Goal: Task Accomplishment & Management: Use online tool/utility

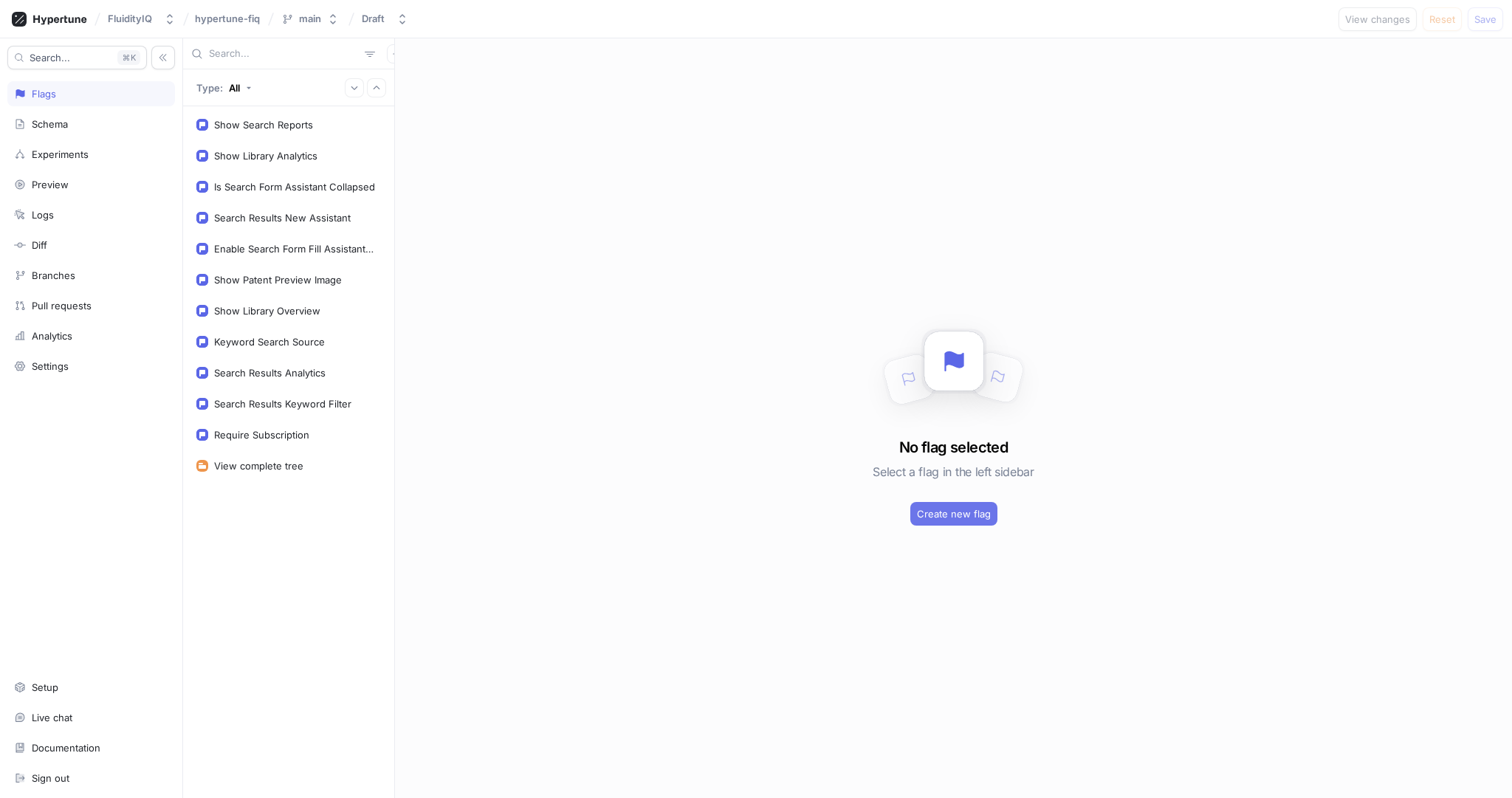
click at [942, 513] on span "Create new flag" at bounding box center [954, 514] width 74 height 9
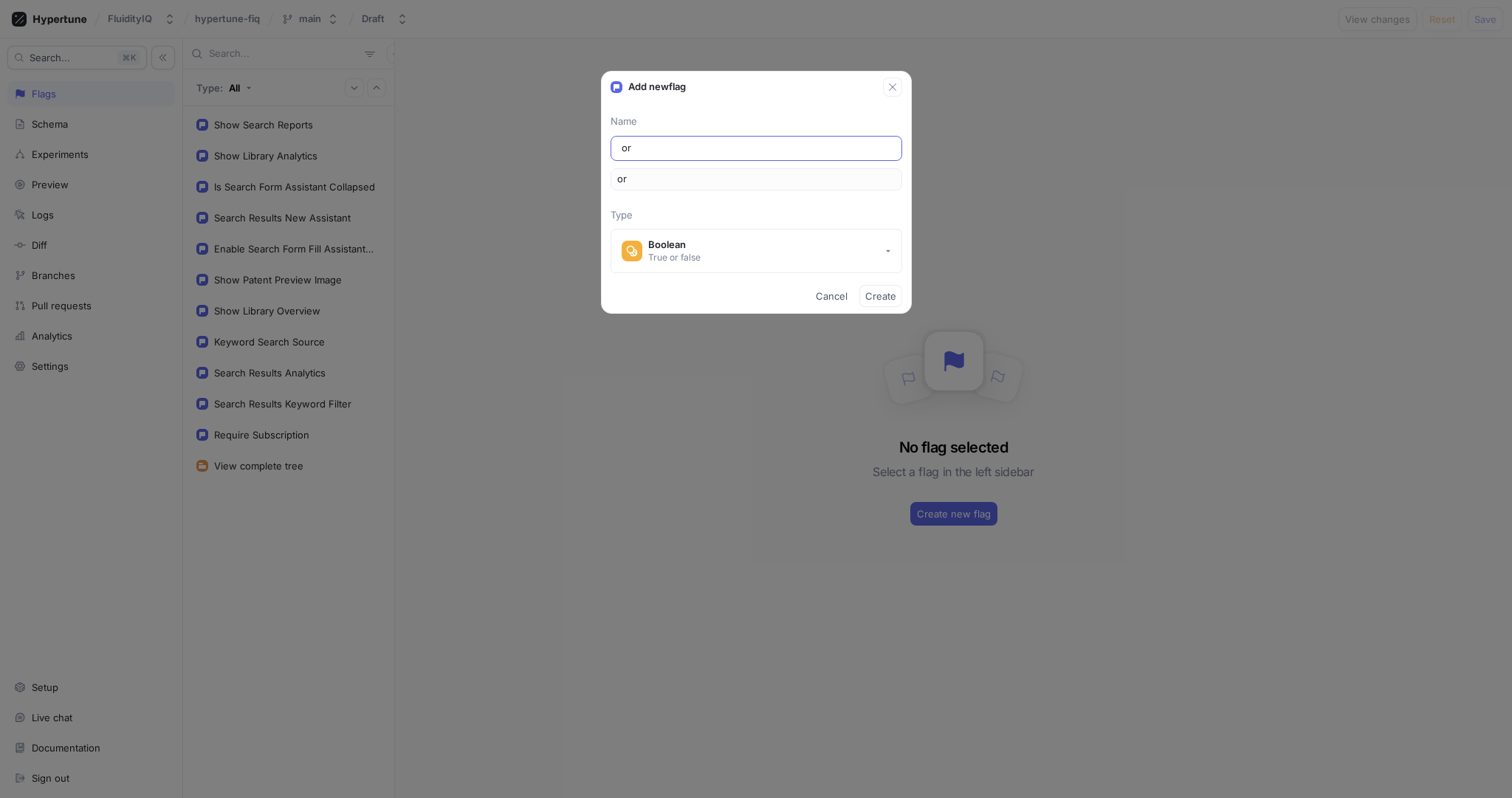
type input "org"
type input "orga"
type input "organ"
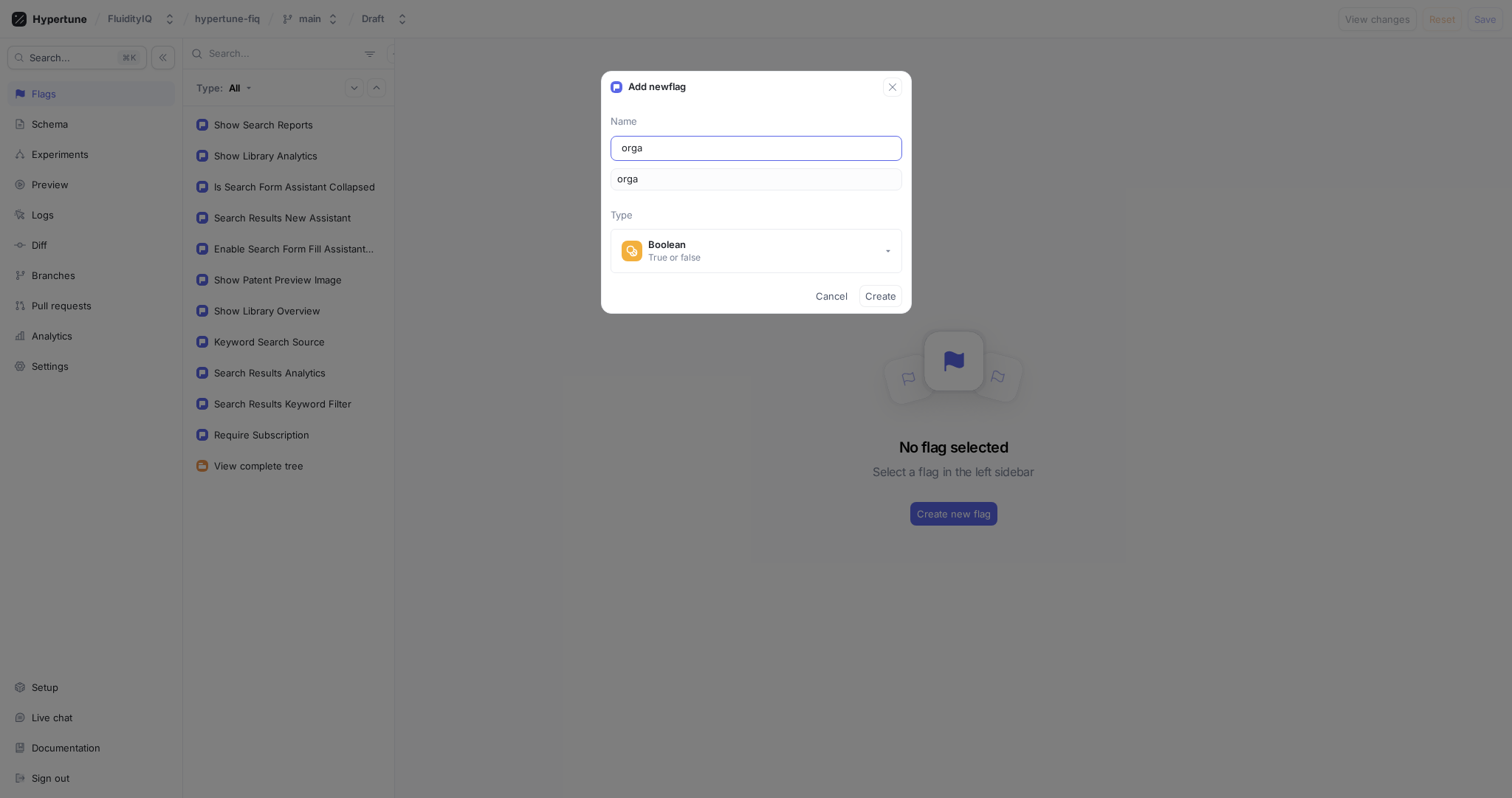
type input "organ"
type input "organi"
type input "organiz"
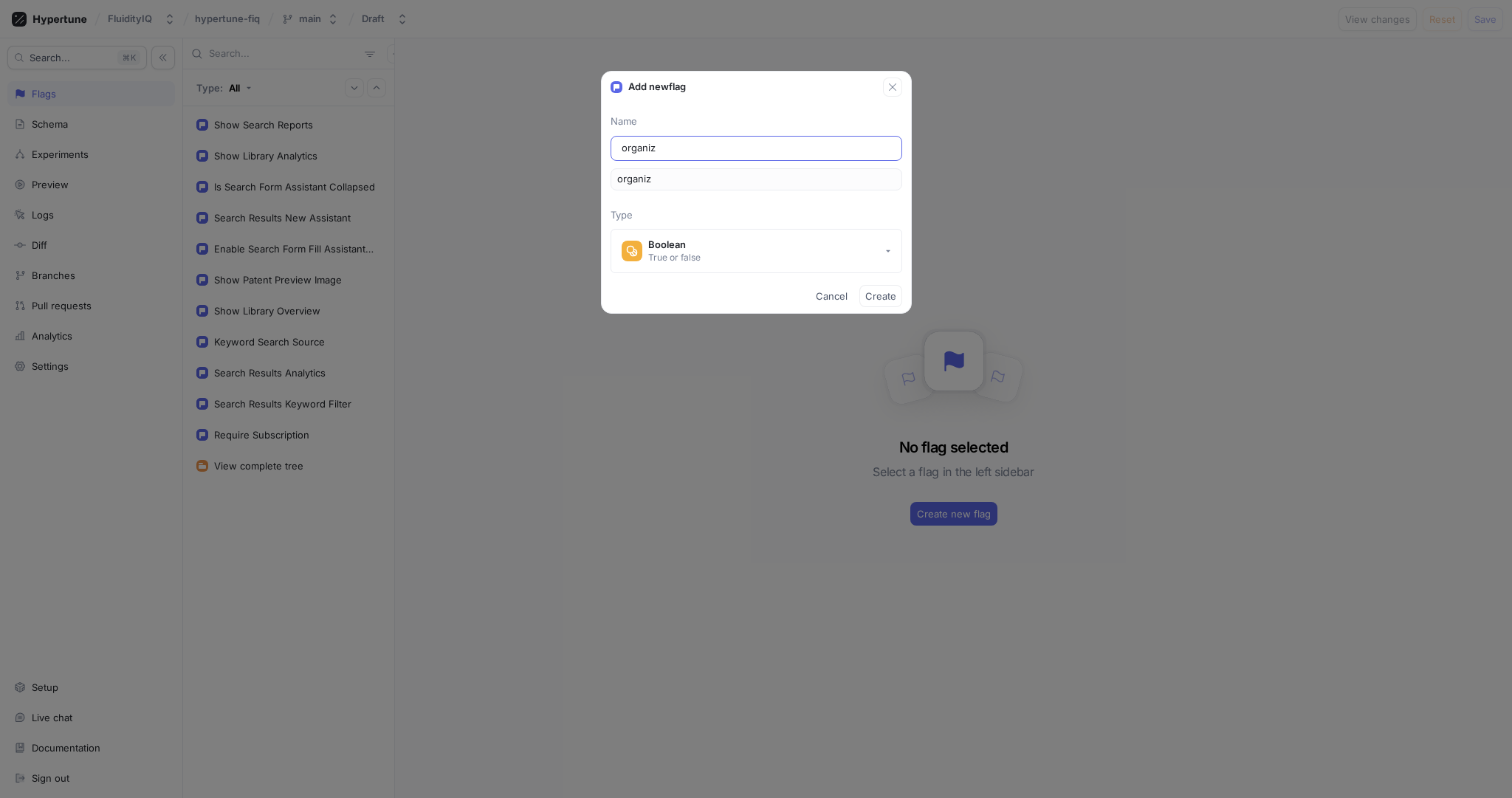
type input "organiza"
type input "organizat"
type input "organizati"
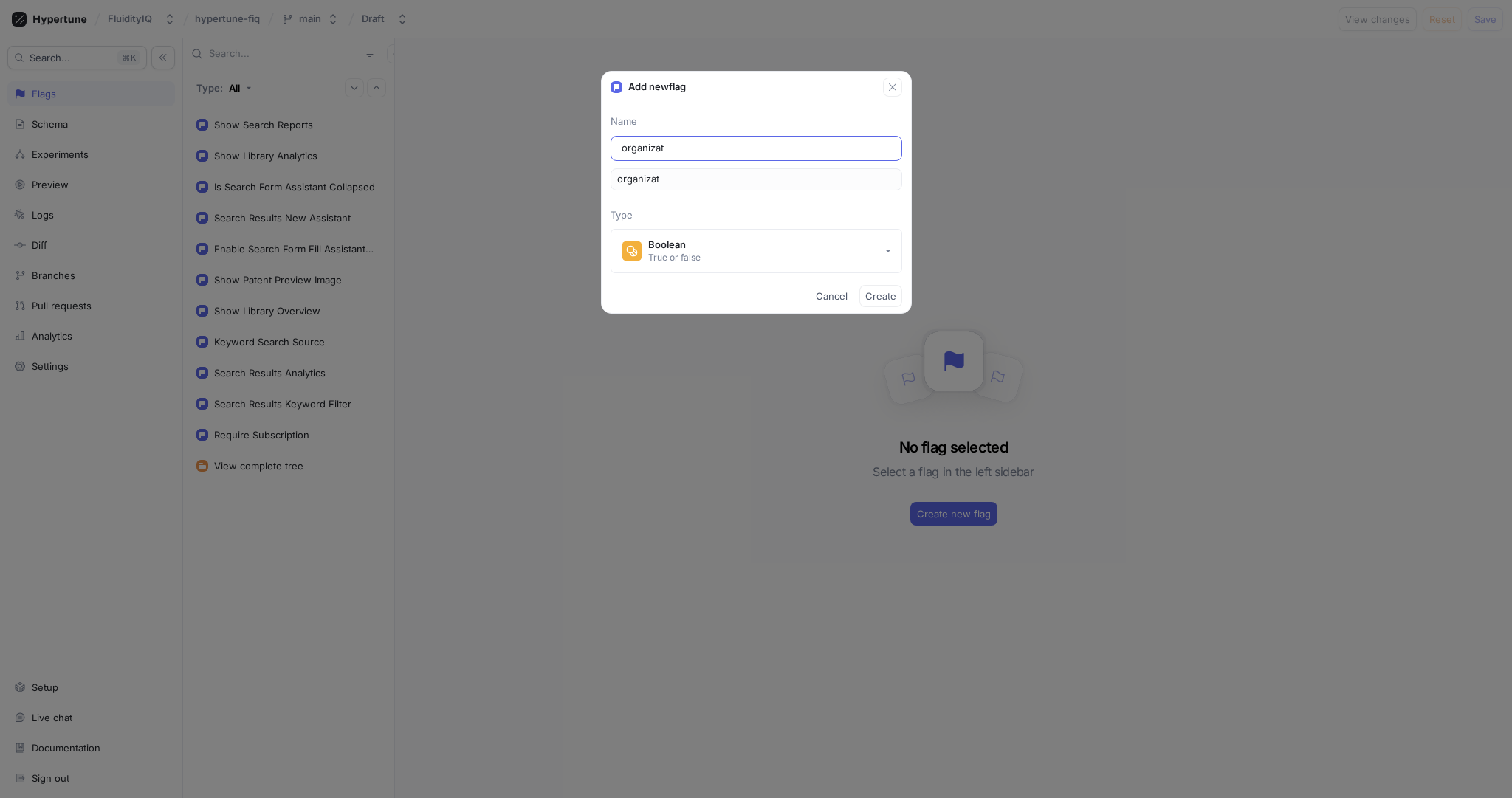
type input "organizati"
type input "organizatio"
type input "organization"
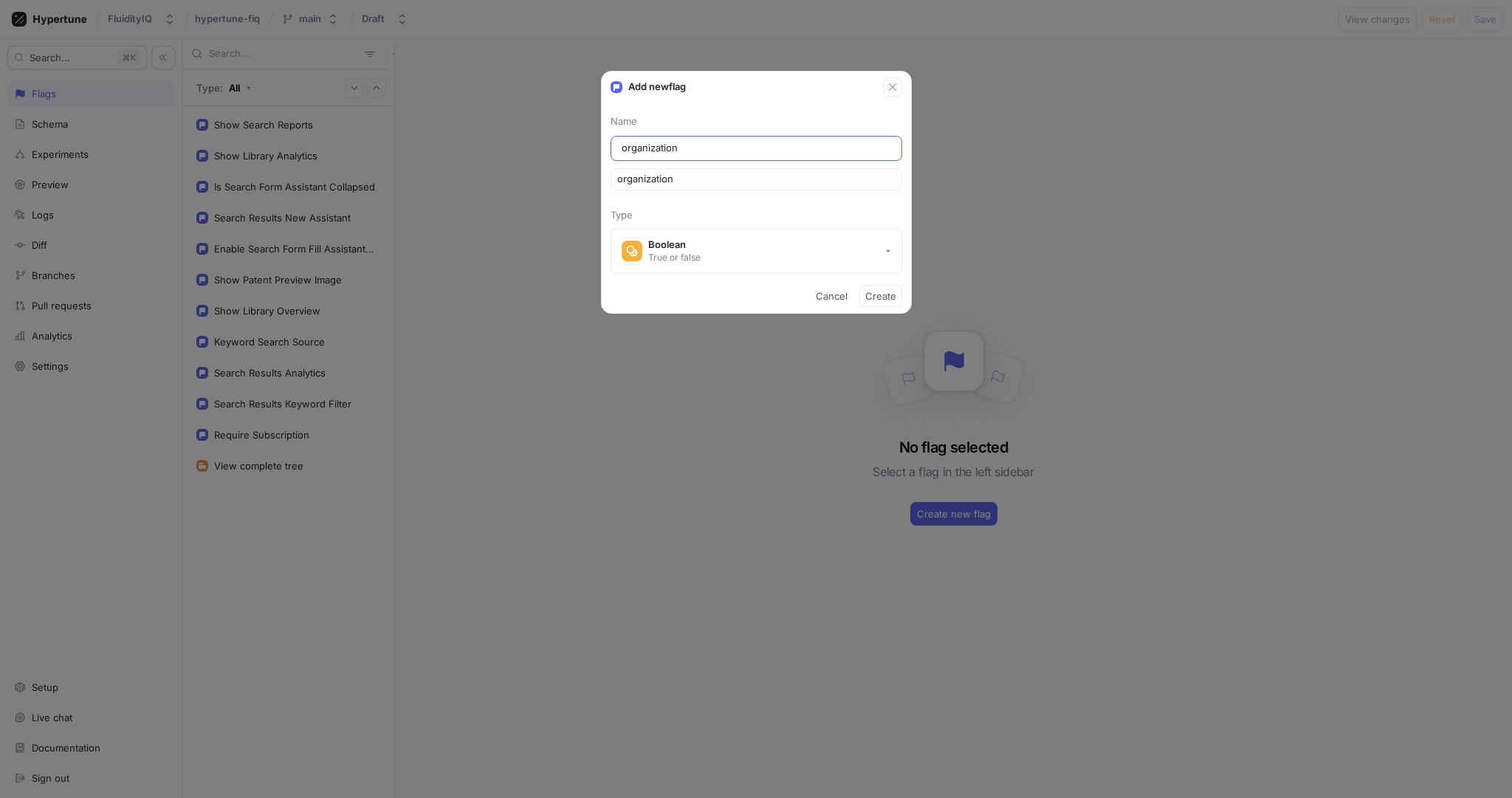
type input "organizations"
type input "organizationsE"
type input "organizationsEn"
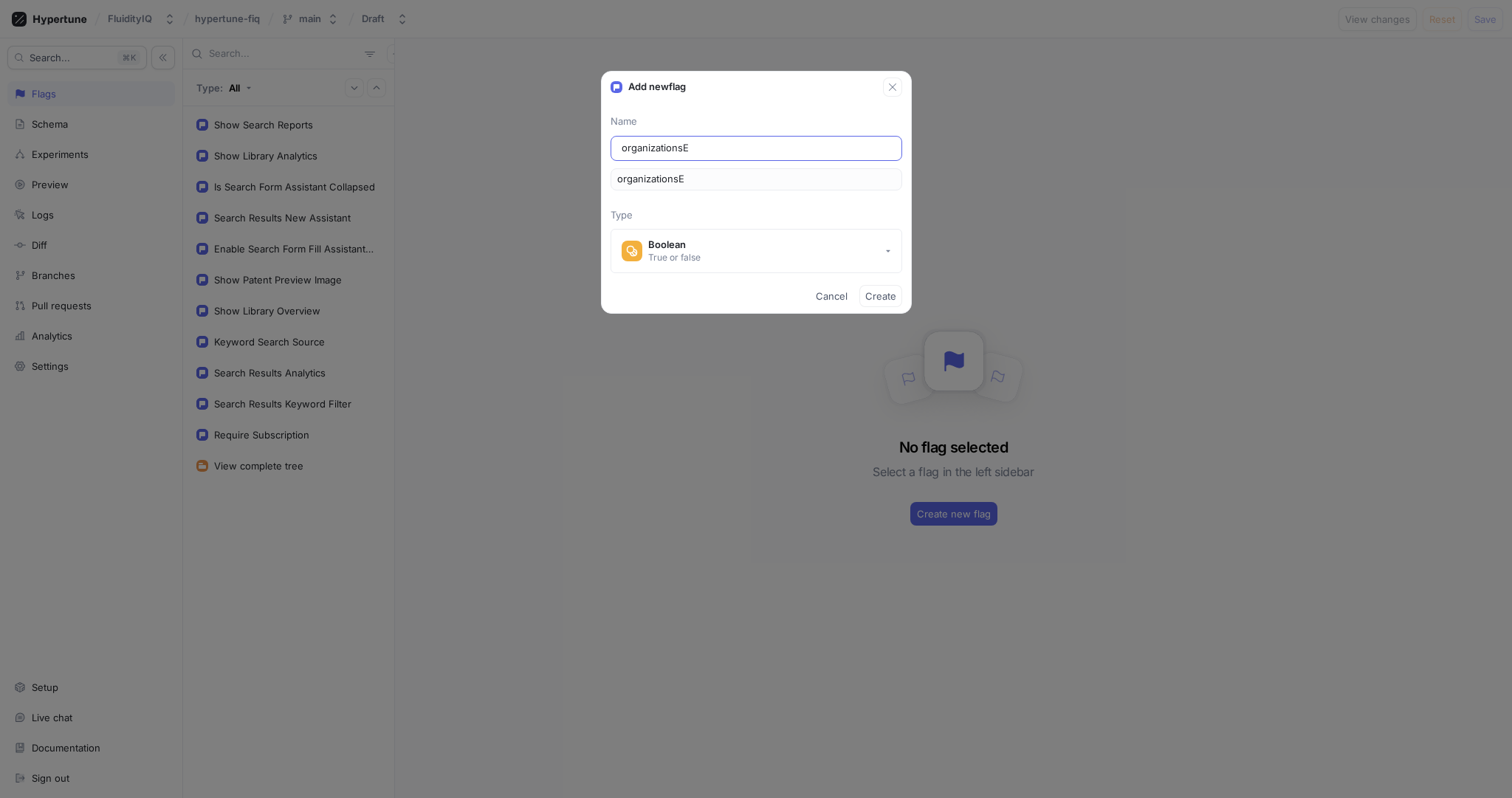
type input "organizationsEn"
type input "organizationsEna"
type input "organizationsEn"
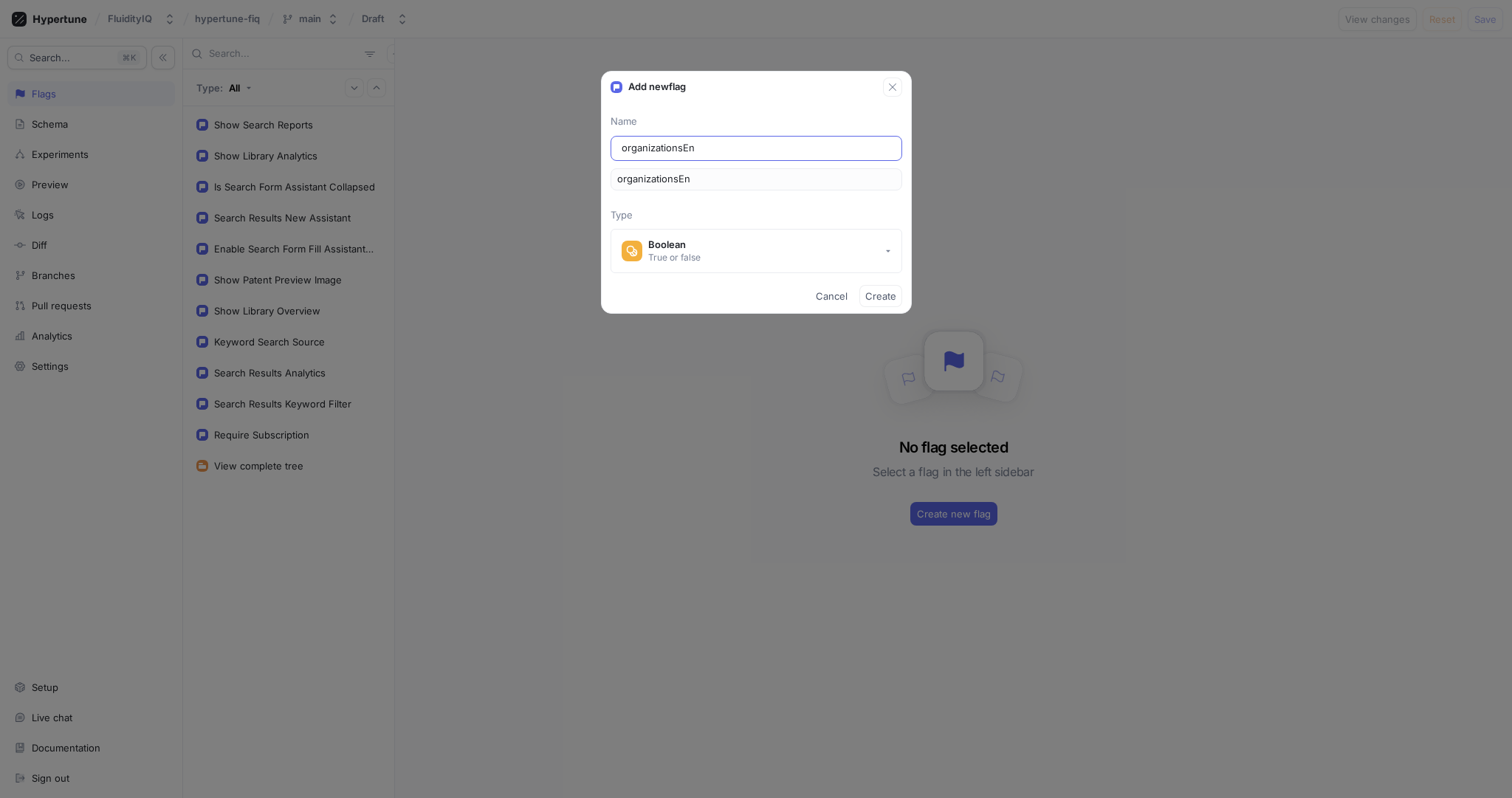
type input "organizationsE"
type input "organizations"
type input "organization"
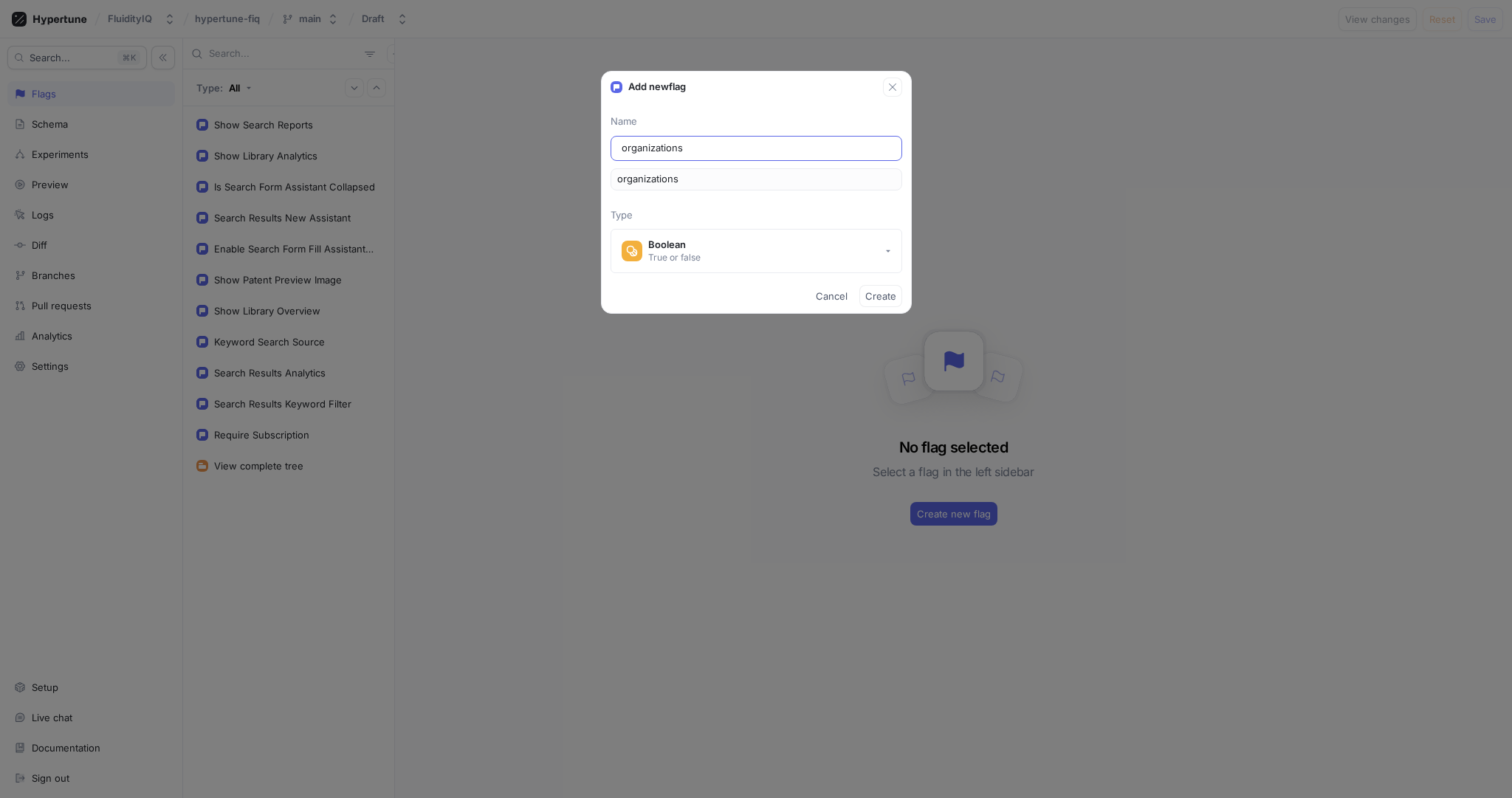
type input "organization"
type input "O"
type input "o"
type input "Or"
type input "or"
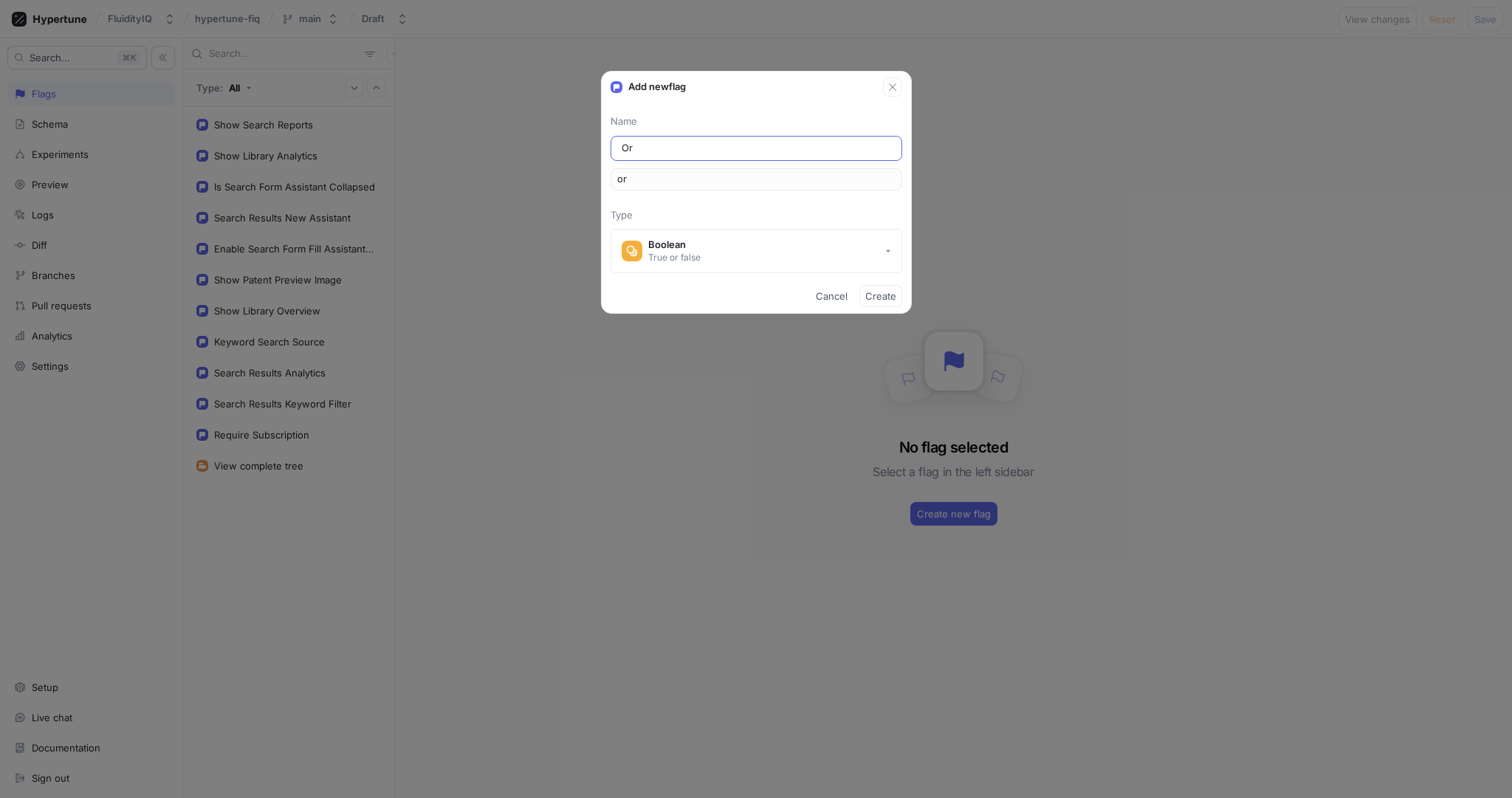
type input "Org"
type input "org"
type input "Orga"
type input "orga"
type input "Organ"
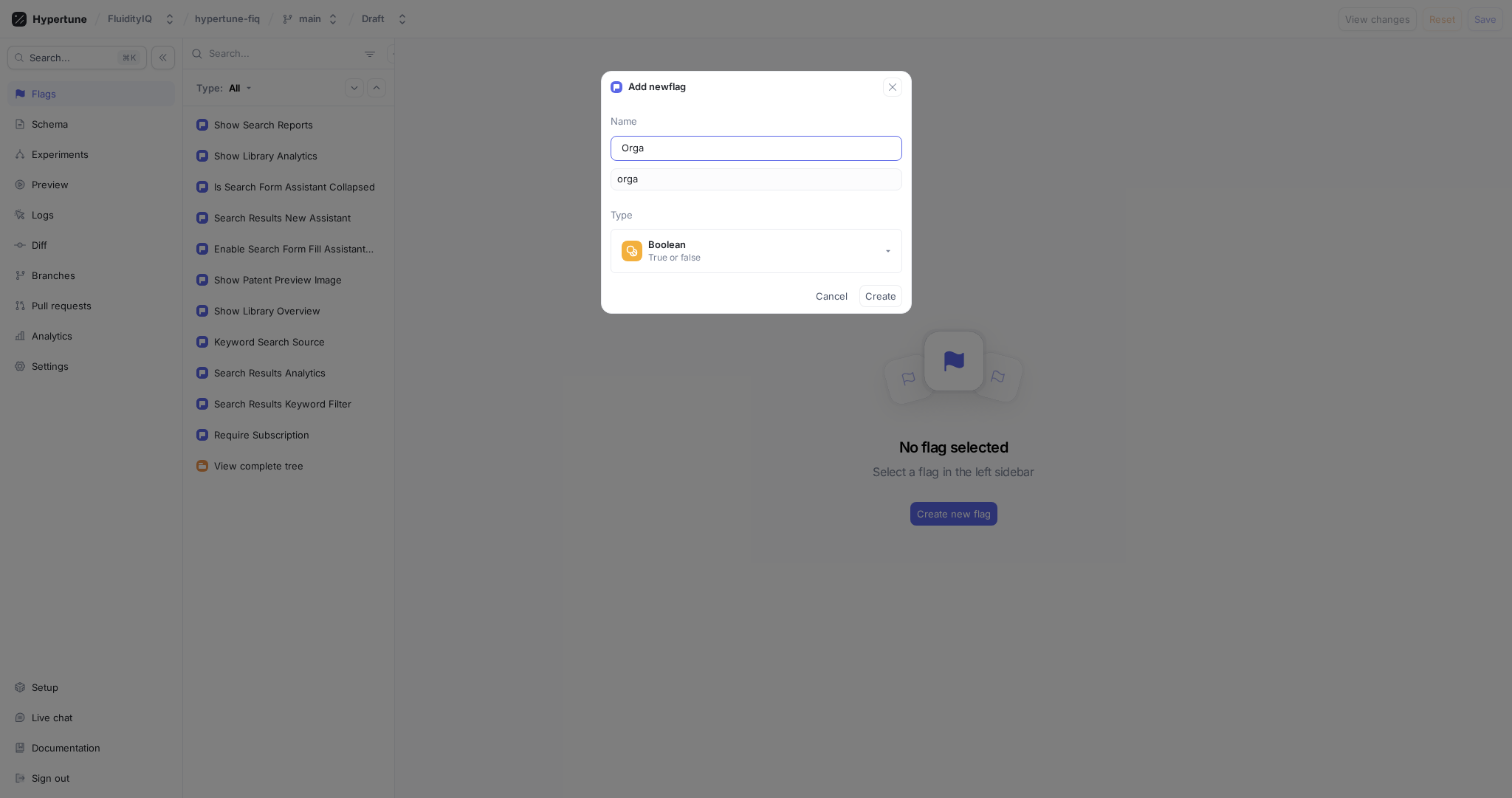
type input "organ"
type input "Organi"
type input "organi"
type input "Organiz"
type input "organiz"
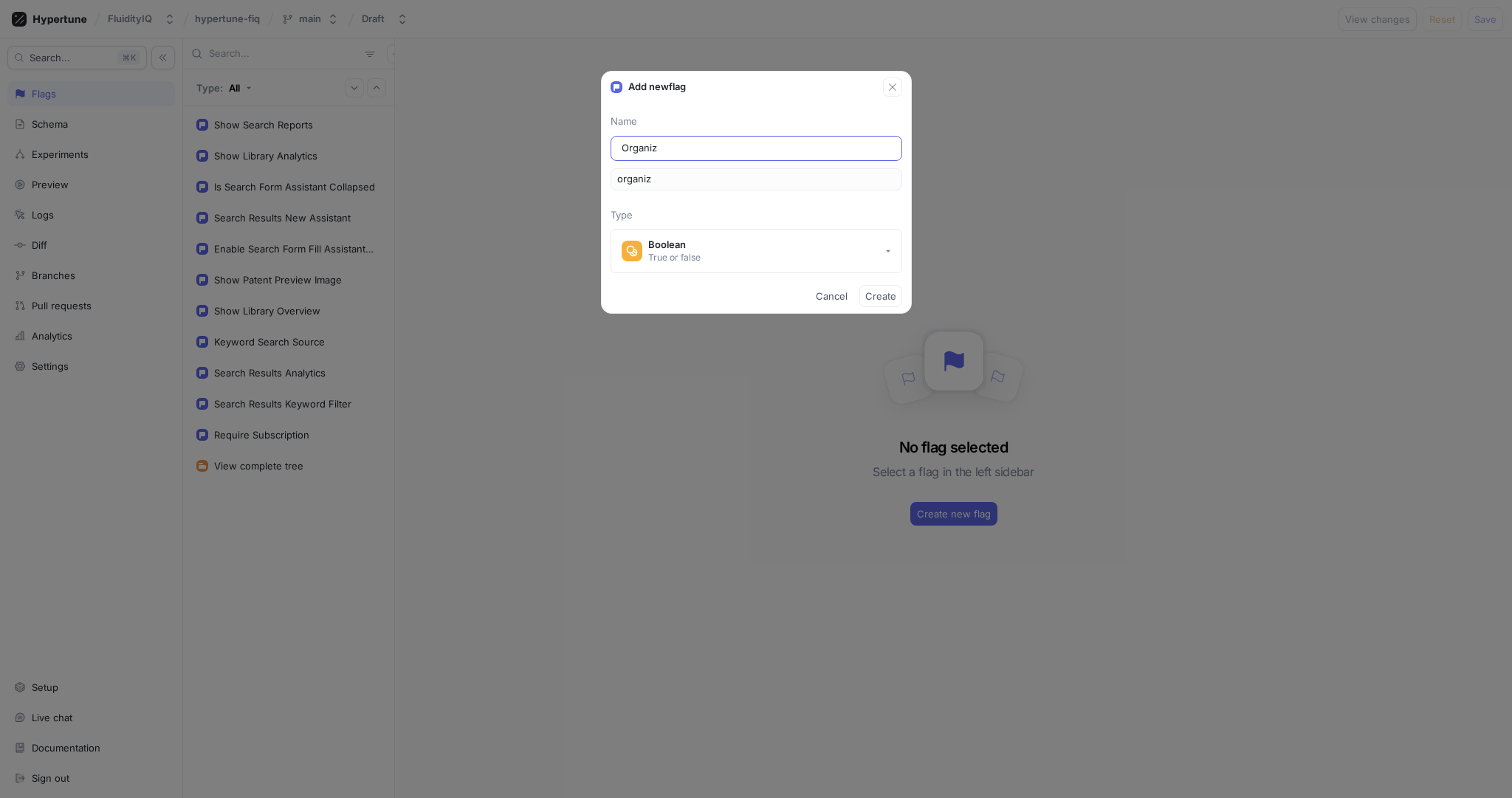
type input "Organiza"
type input "organiza"
type input "Organizat"
type input "organizat"
type input "Organizati"
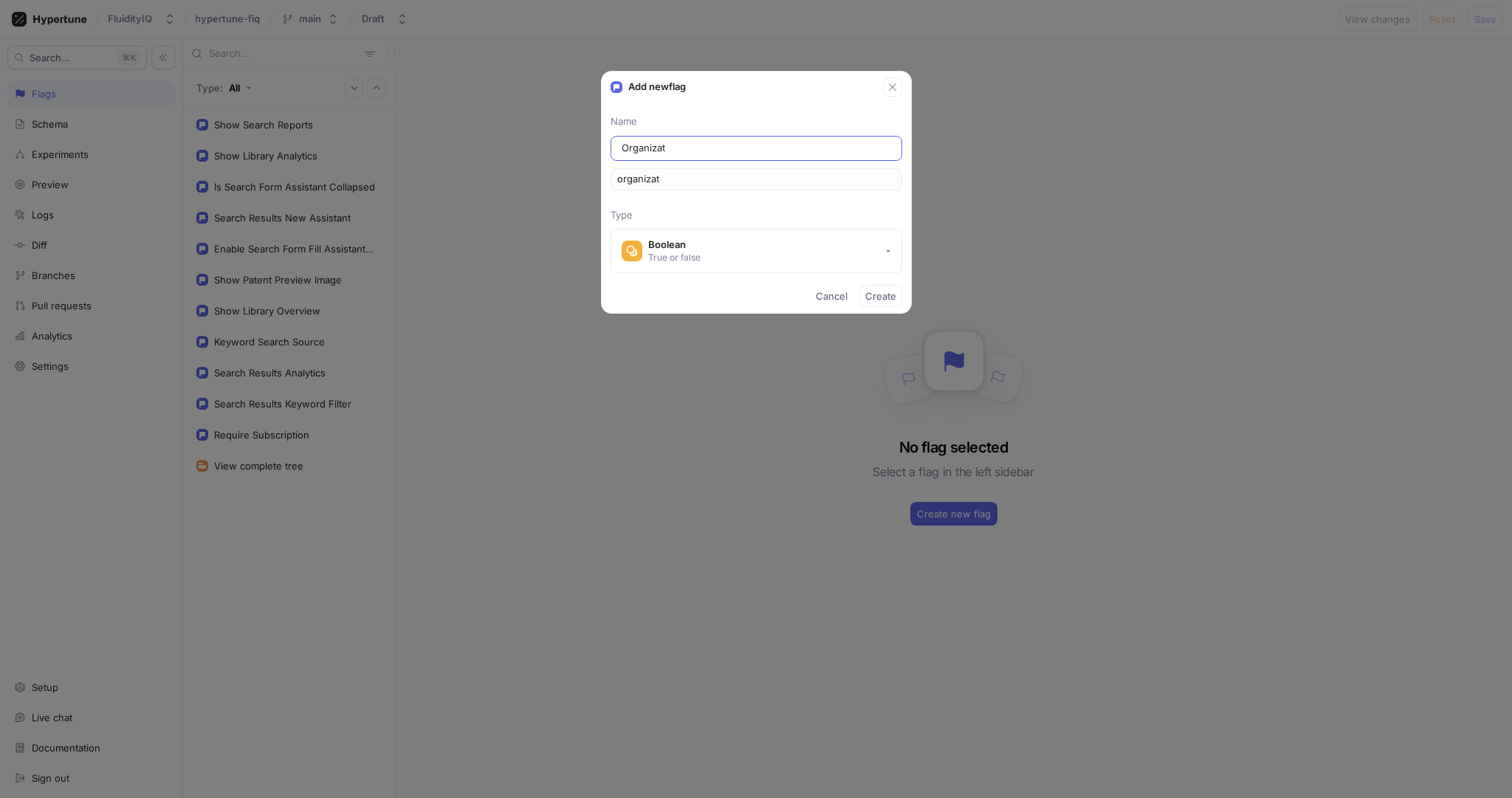
type input "organizati"
type input "Organizatio"
type input "organizatio"
type input "Organization"
type input "organization"
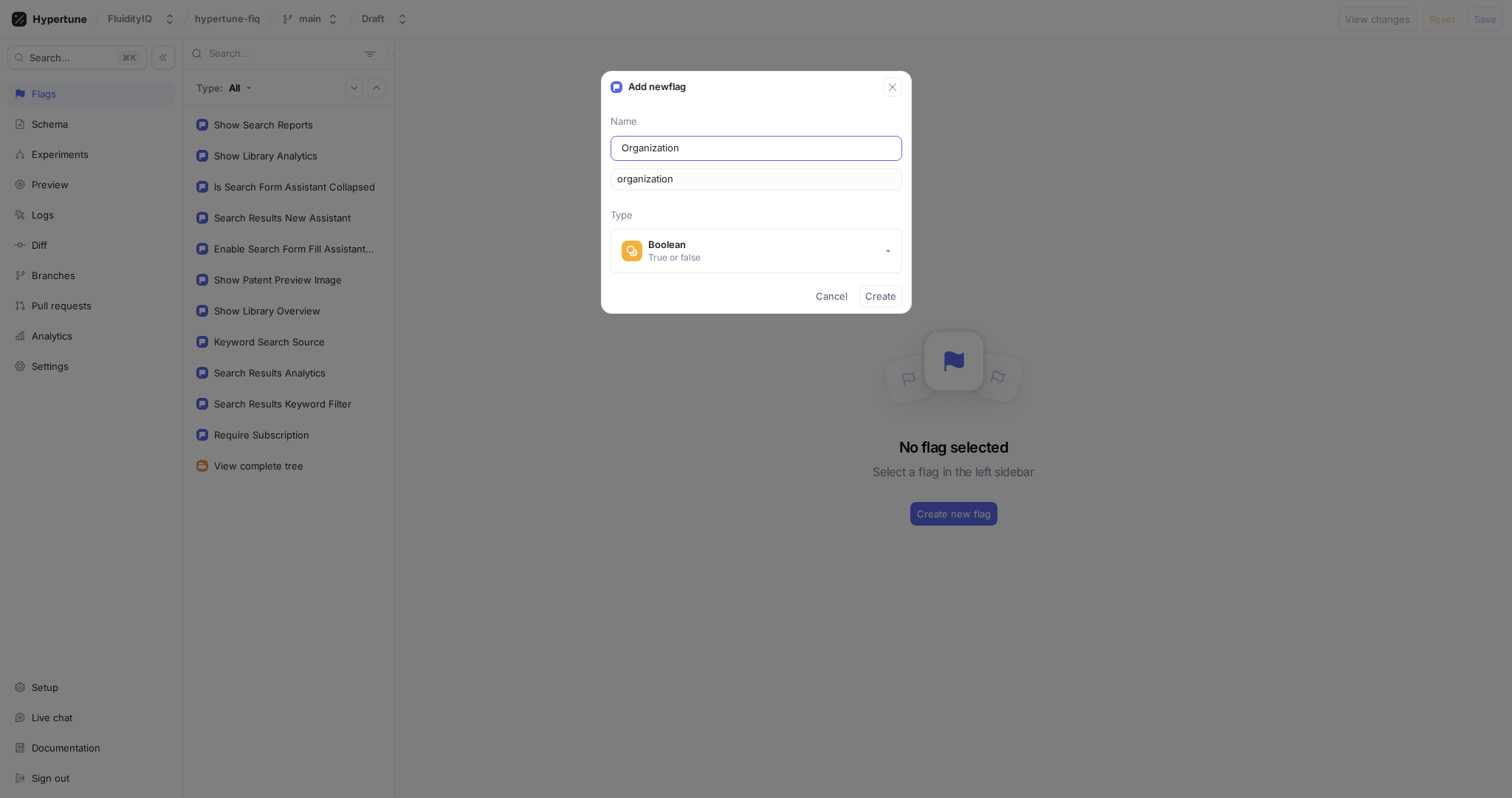
type input "Organizations"
type input "organizations"
type input "Organizations N"
type input "organizationsN"
type input "Organizations"
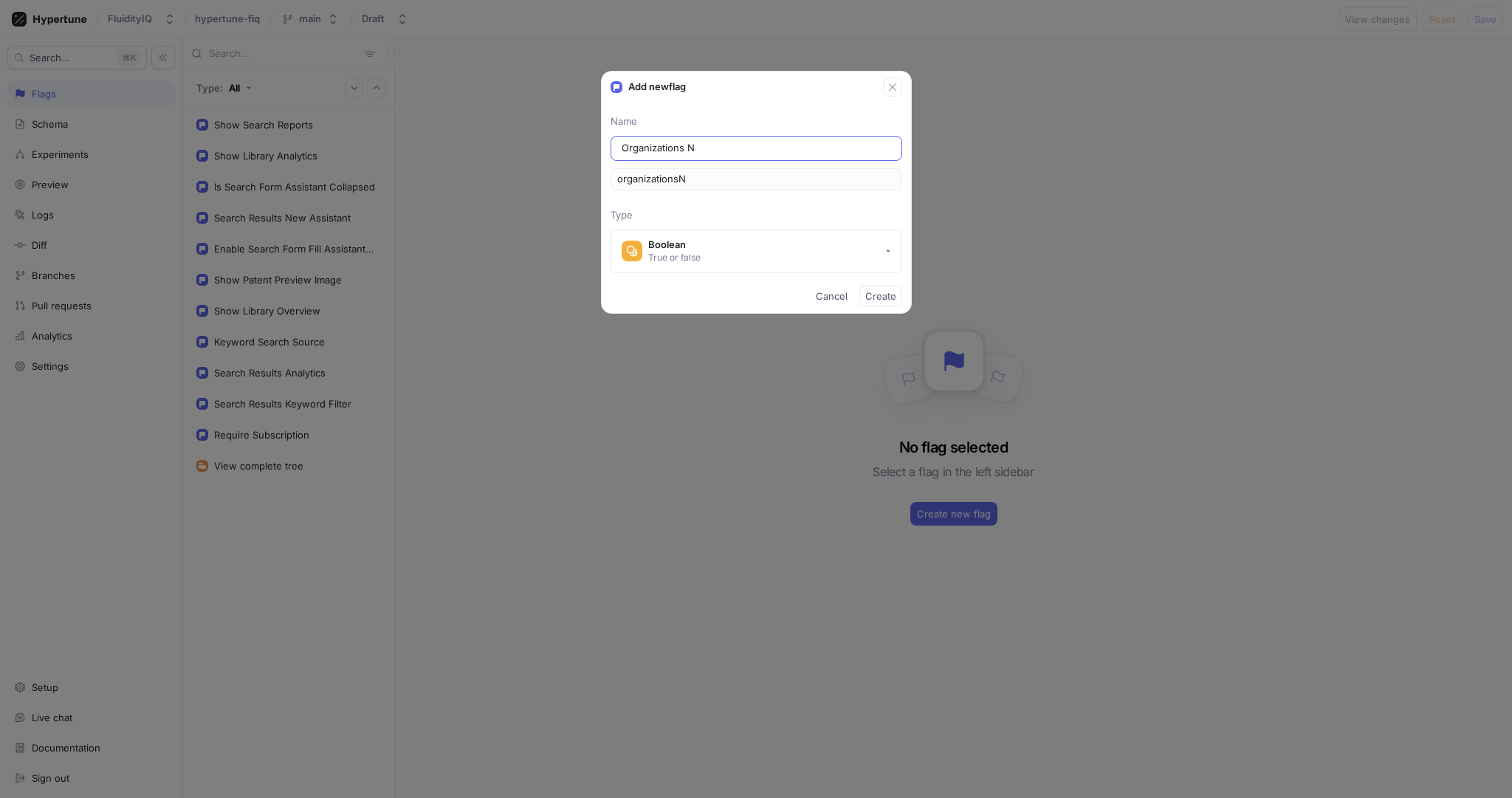
type input "organizations"
type input "Organizations E"
type input "organizationsE"
type input "Organizations En"
type input "organizationsEn"
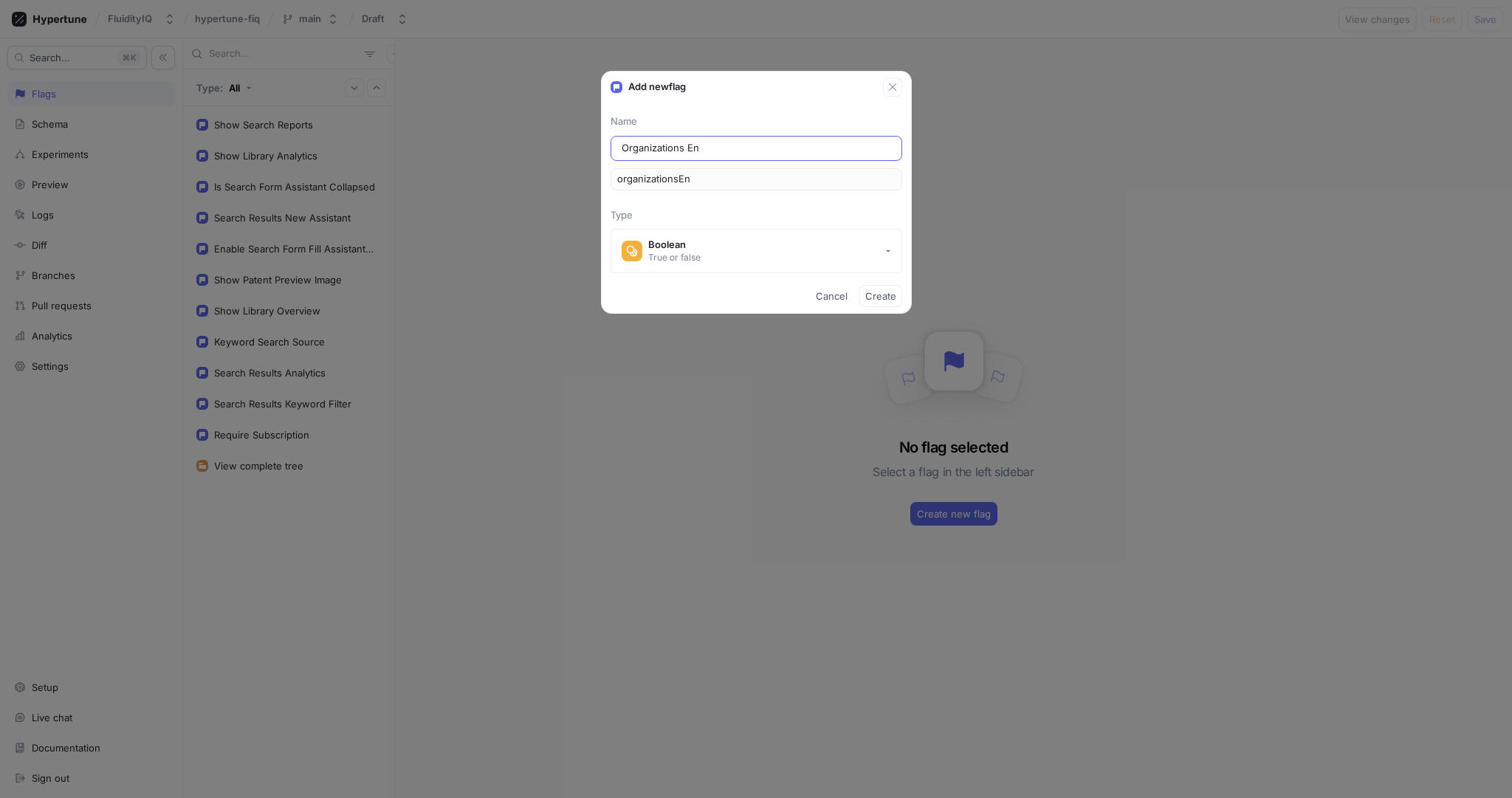
type input "Organizations Ena"
type input "organizationsEna"
type input "Organizations Enab"
type input "organizationsEnab"
type input "Organizations Enabl"
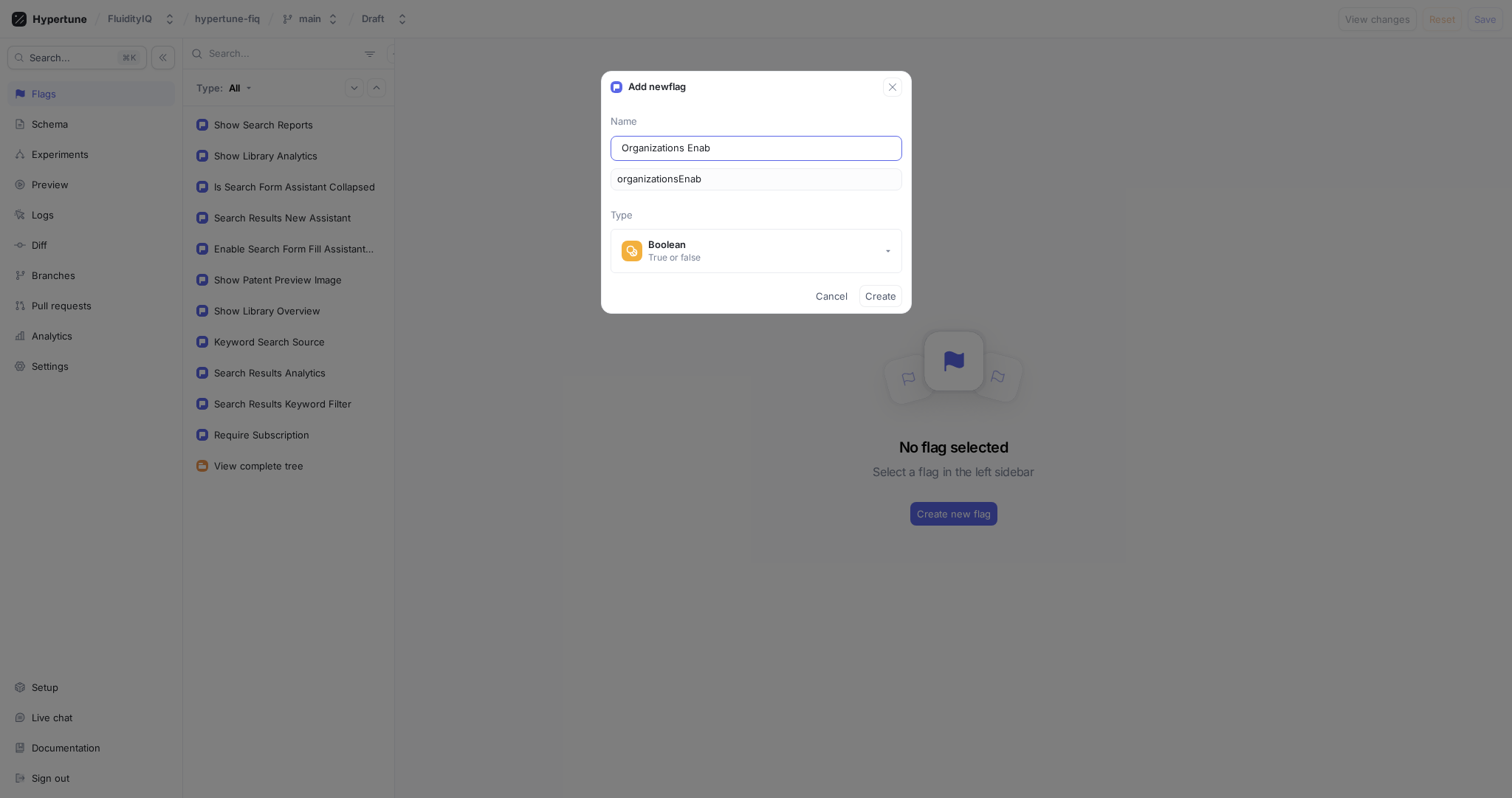
type input "organizationsEnabl"
type input "Organizations Enab"
type input "organizationsEnab"
type input "Organizations Ena"
type input "organizationsEna"
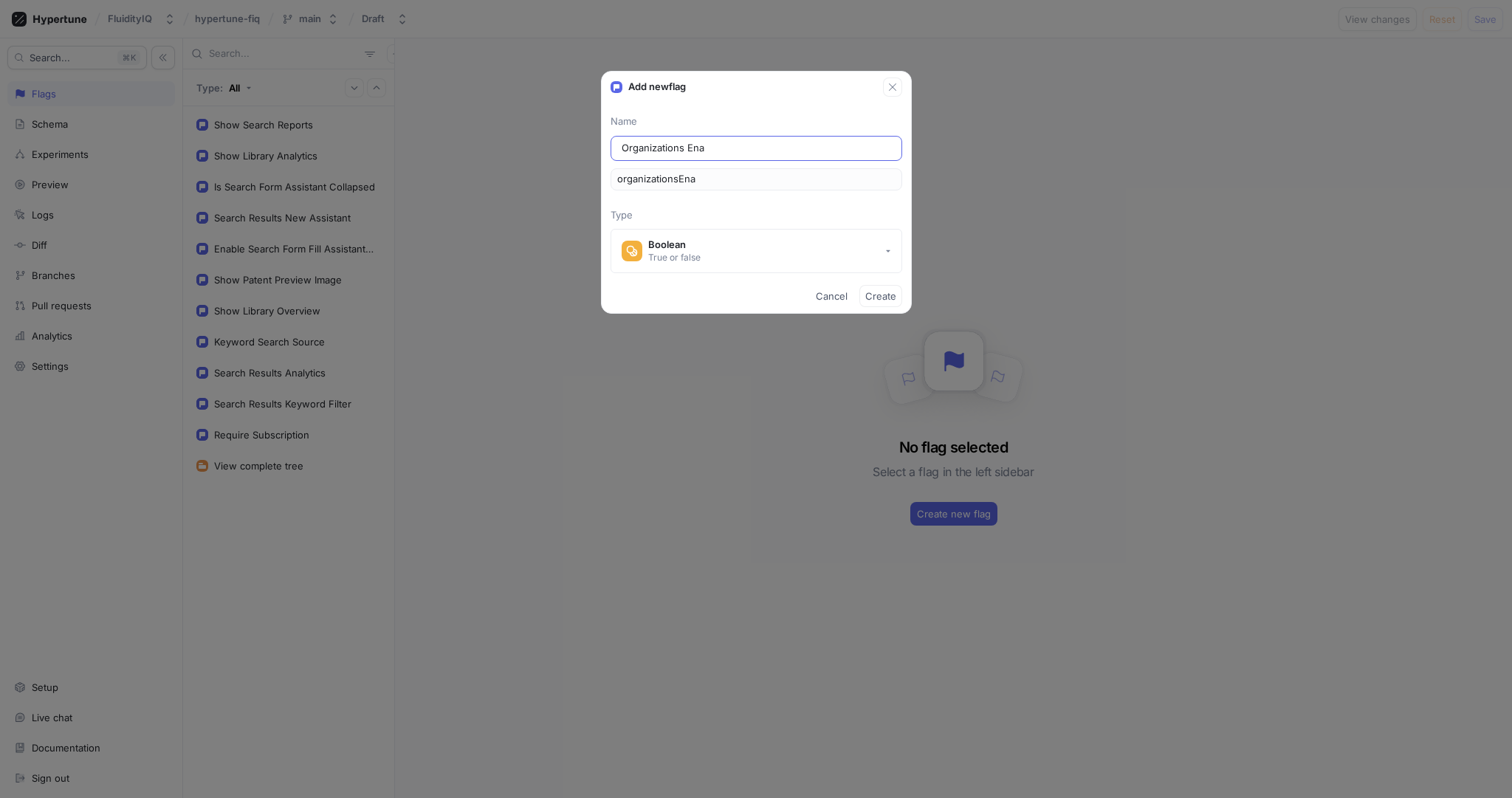
type input "Organizations En"
type input "organizationsEn"
type input "Organizations E"
type input "organizationsE"
type input "Organizations"
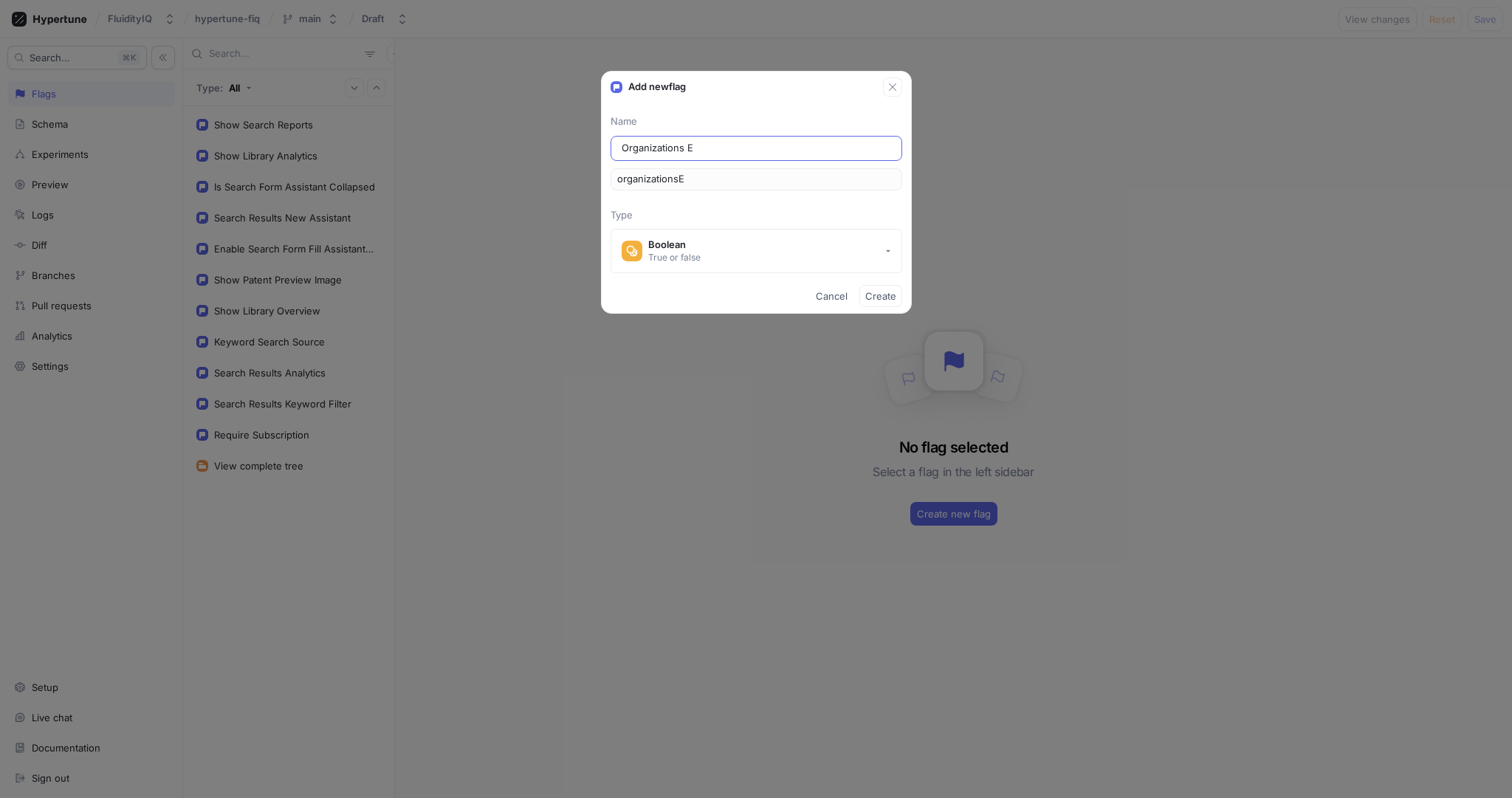
type input "organizations"
type input "Organizations"
click at [886, 292] on span "Create" at bounding box center [881, 296] width 31 height 9
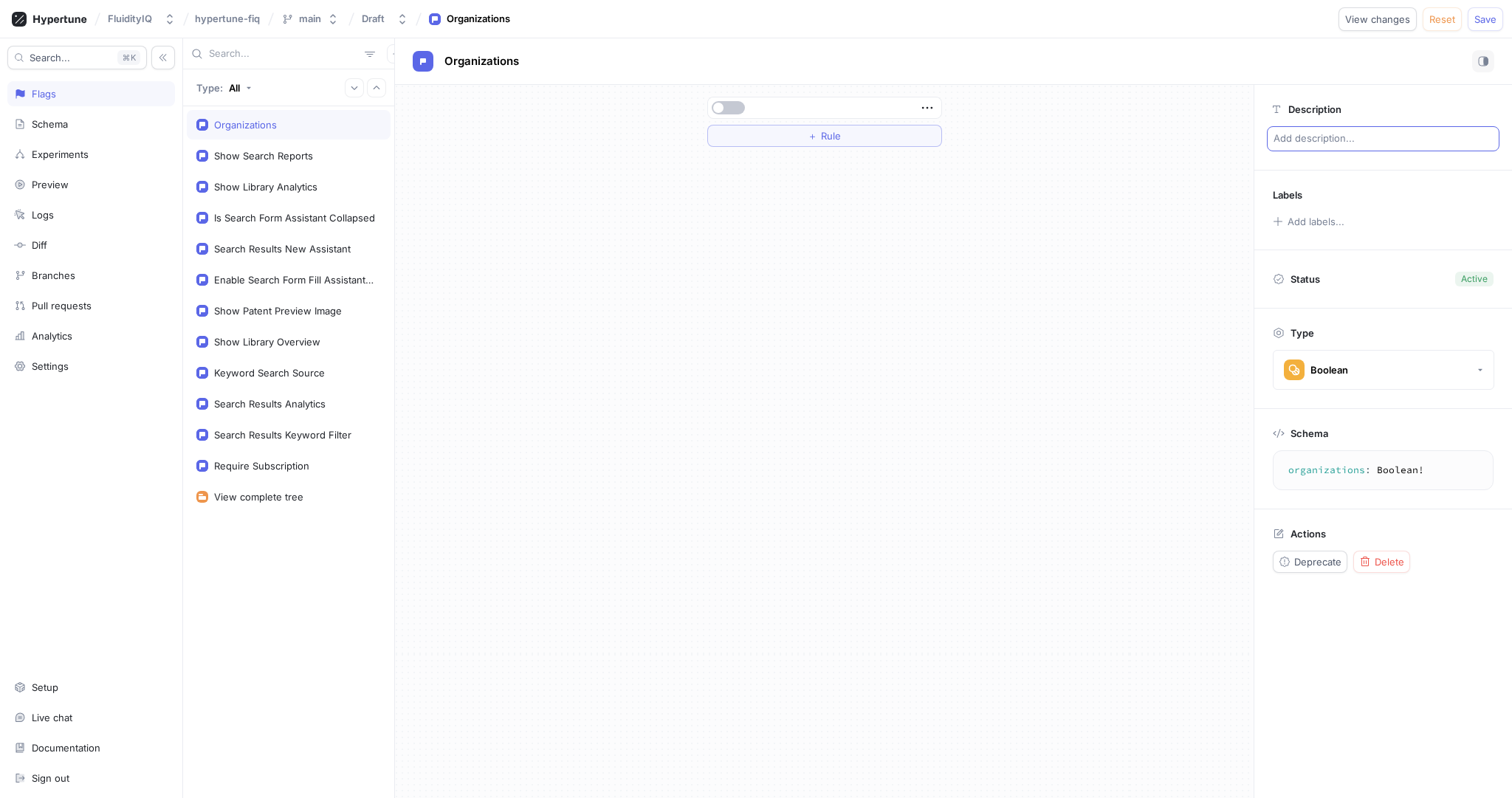
click at [1329, 135] on p "Add description..." at bounding box center [1383, 139] width 232 height 25
type textarea "x"
type textarea "T"
type textarea "x"
type textarea "Tu"
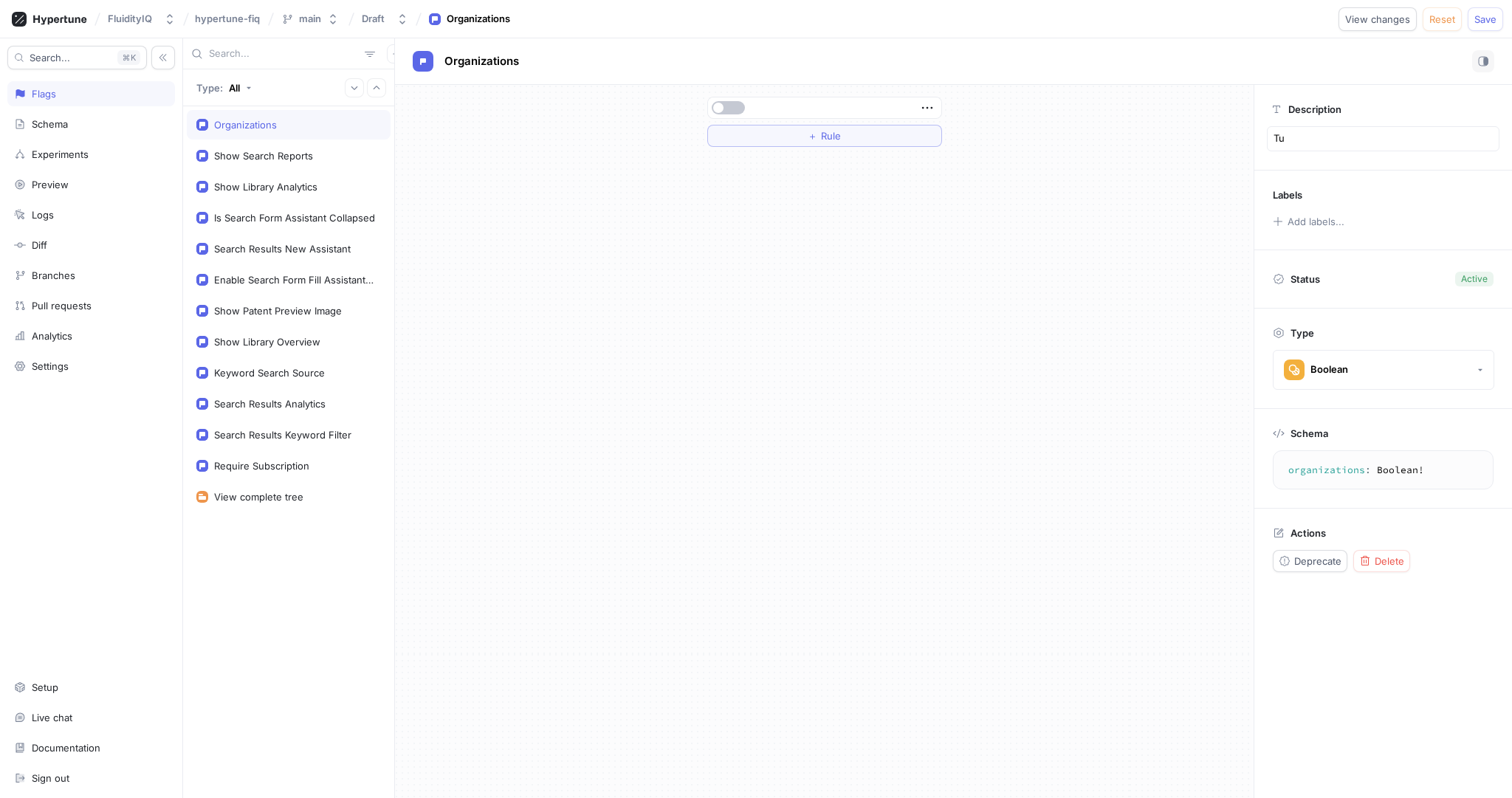
type textarea "x"
type textarea "Tur"
type textarea "x"
type textarea "Turn"
type textarea "x"
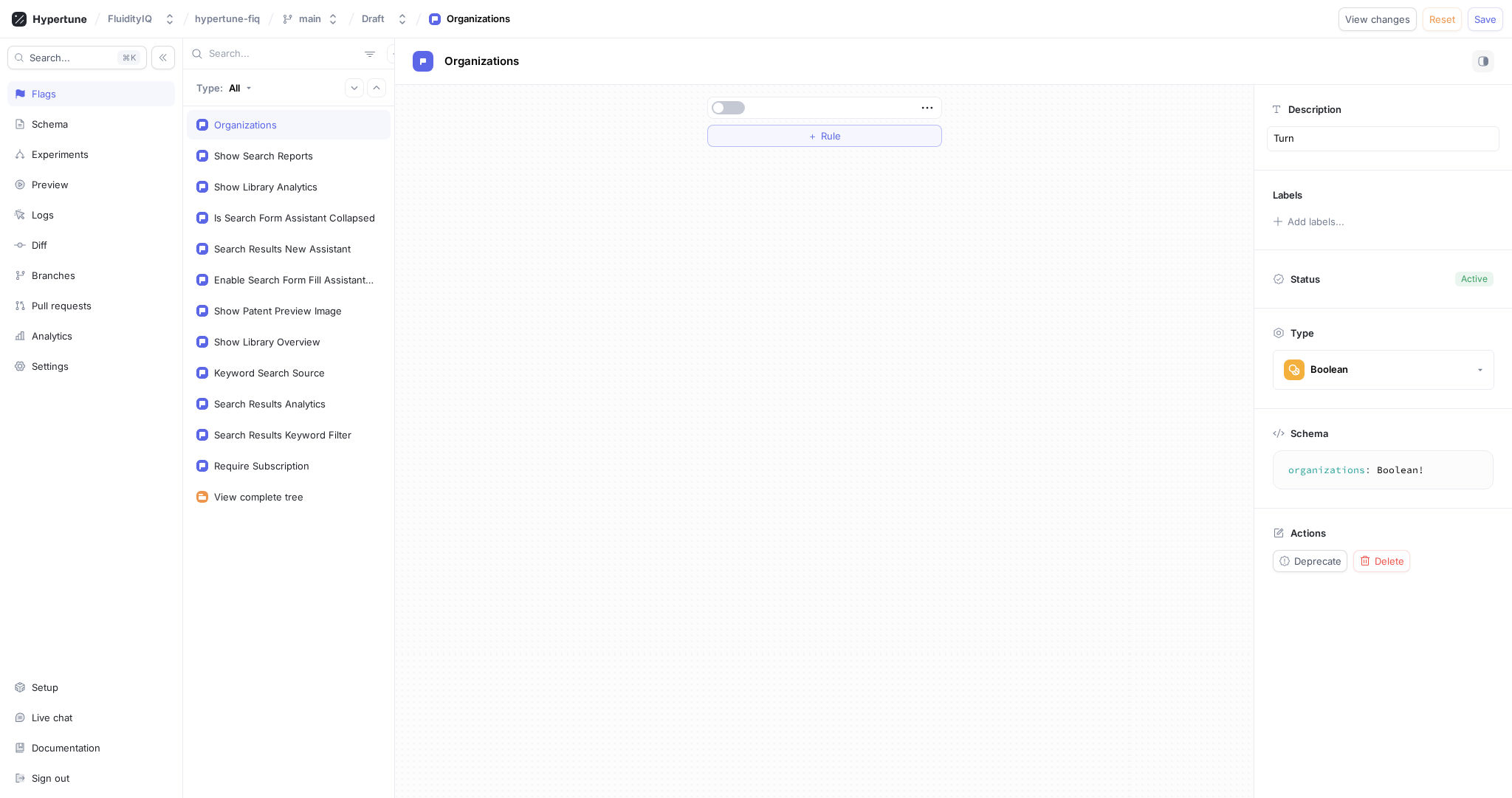
type textarea "Turns"
type textarea "x"
type textarea "Turn"
type textarea "x"
type textarea "Tur"
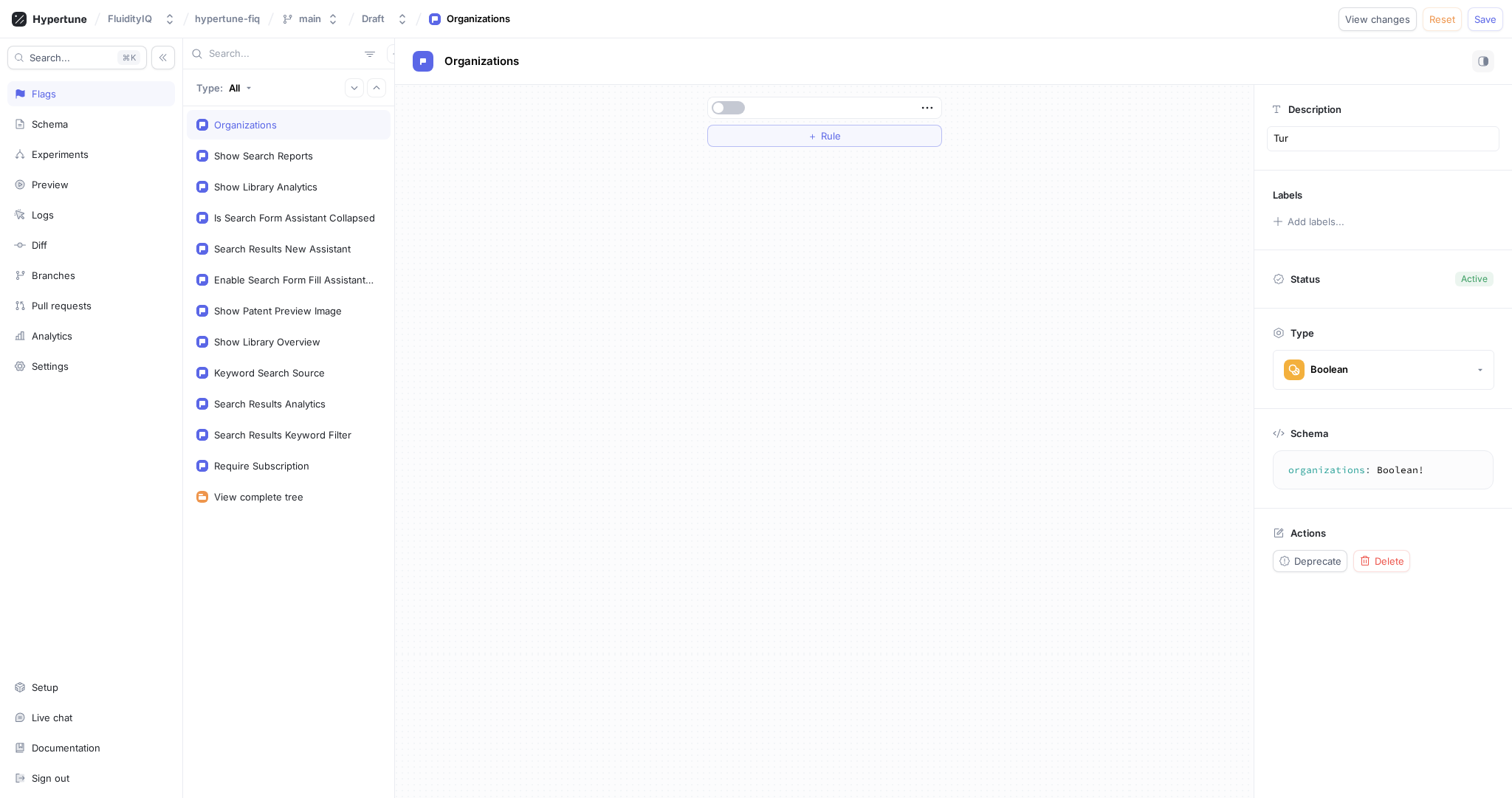
type textarea "x"
type textarea "Tu"
type textarea "x"
type textarea "T"
type textarea "x"
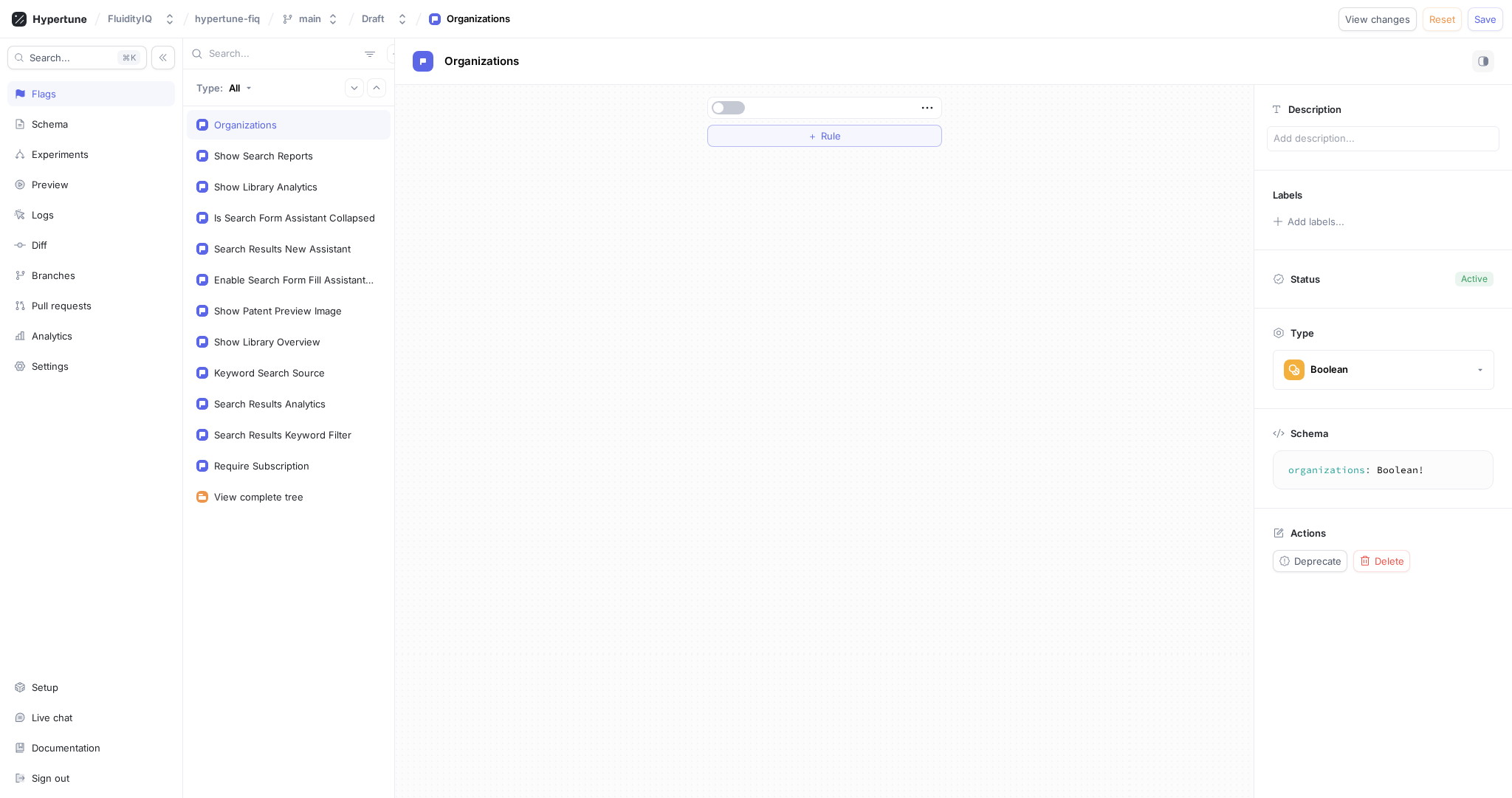
type textarea "x"
type textarea "E"
type textarea "x"
type textarea "En"
type textarea "x"
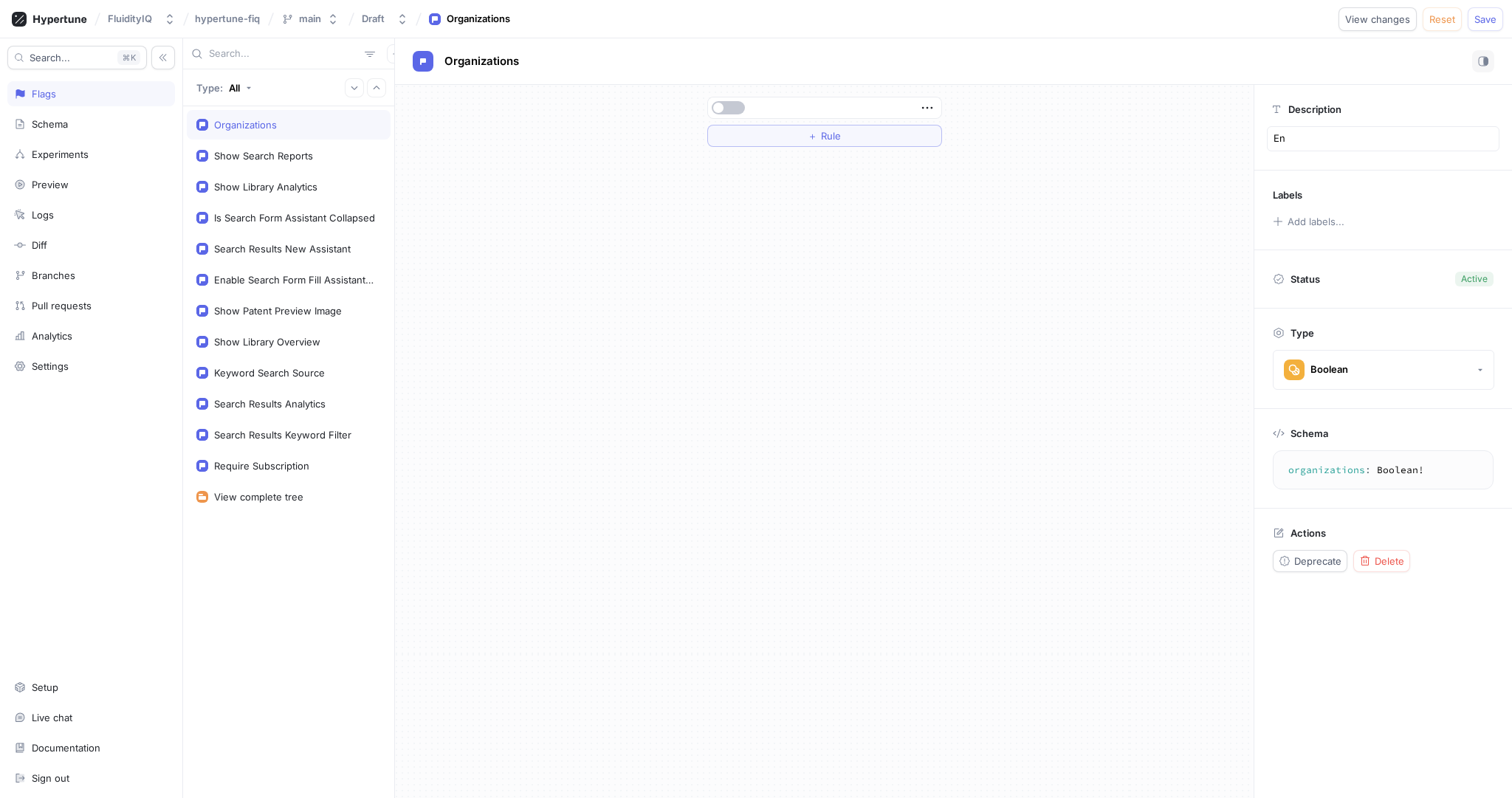
type textarea "Ena"
type textarea "x"
type textarea "Enab"
type textarea "x"
type textarea "Enabl"
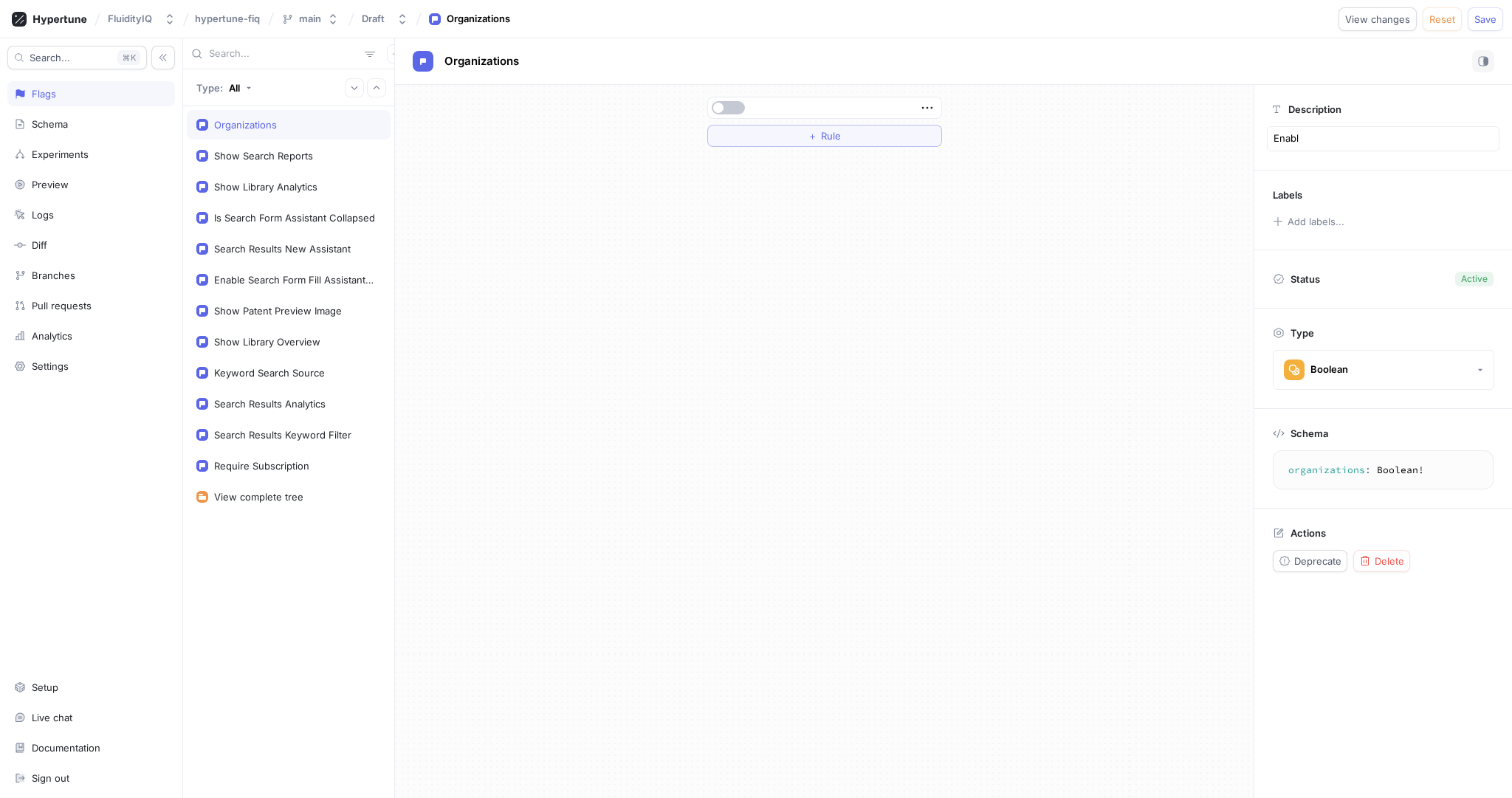
type textarea "x"
type textarea "Enable"
type textarea "x"
type textarea "Enables"
type textarea "x"
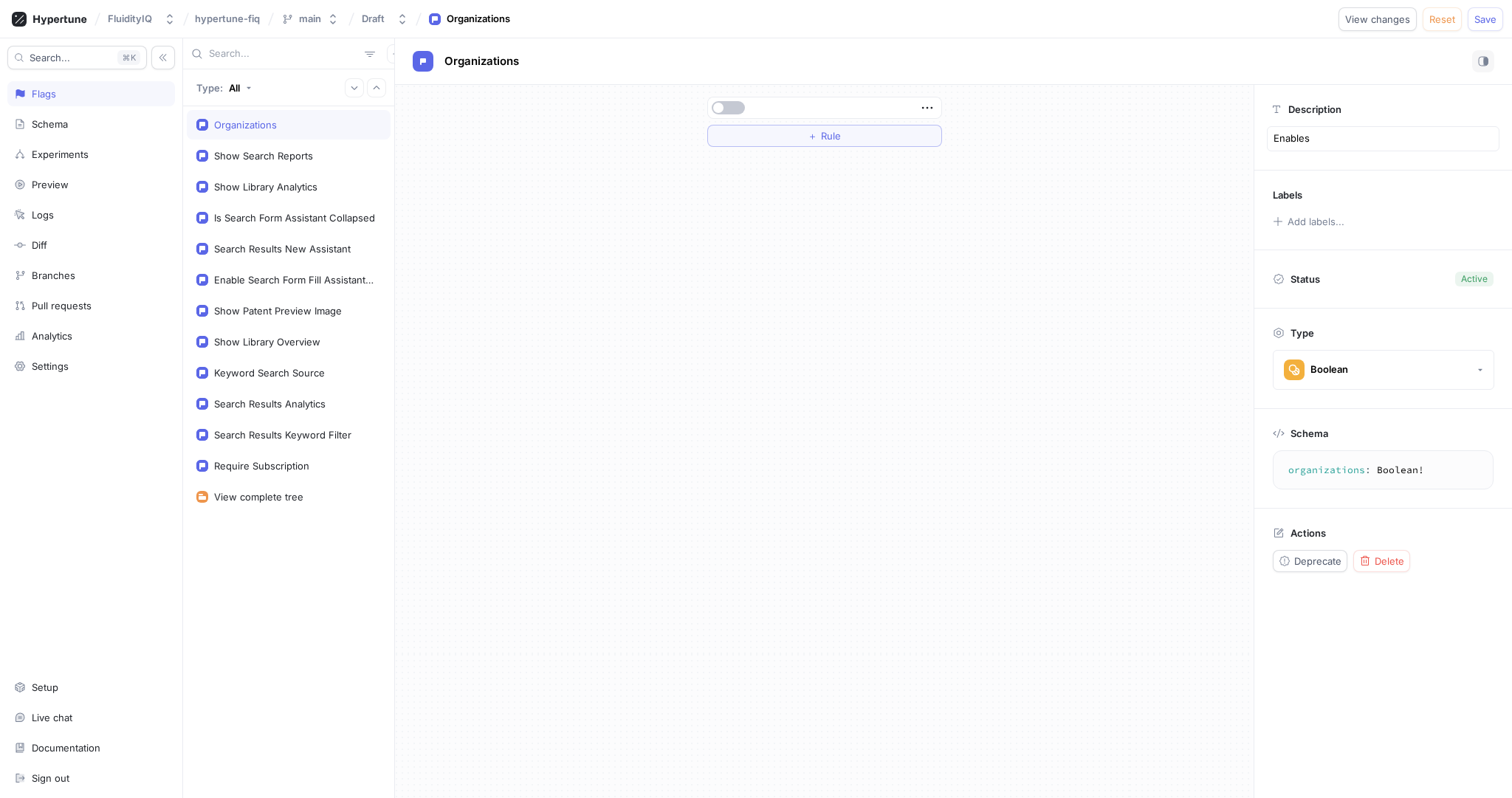
type textarea "Enables"
type textarea "x"
type textarea "Enables o"
type textarea "x"
type textarea "Enables or"
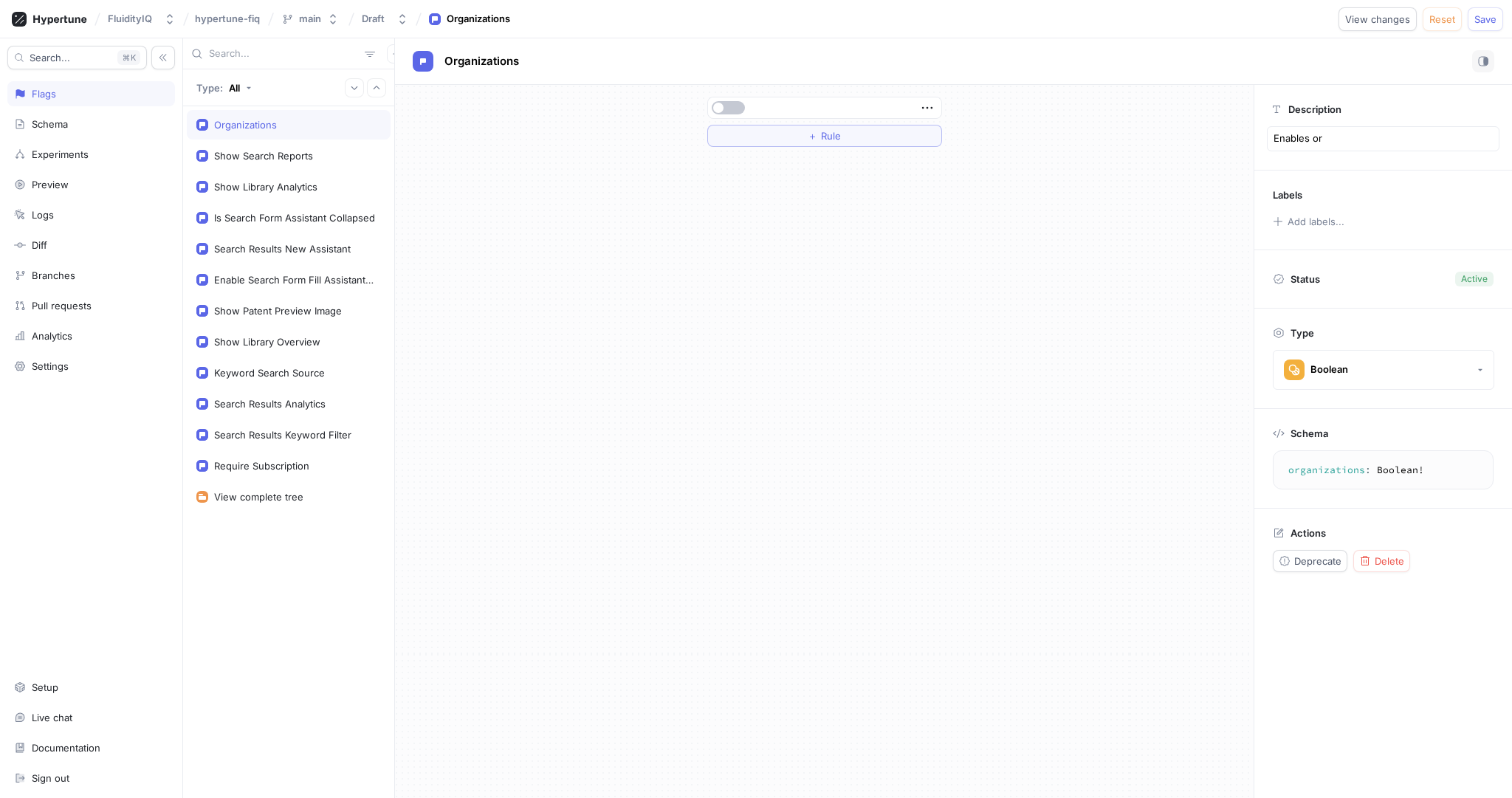
type textarea "x"
type textarea "Enables or"
type textarea "x"
type textarea "Enables or D"
type textarea "x"
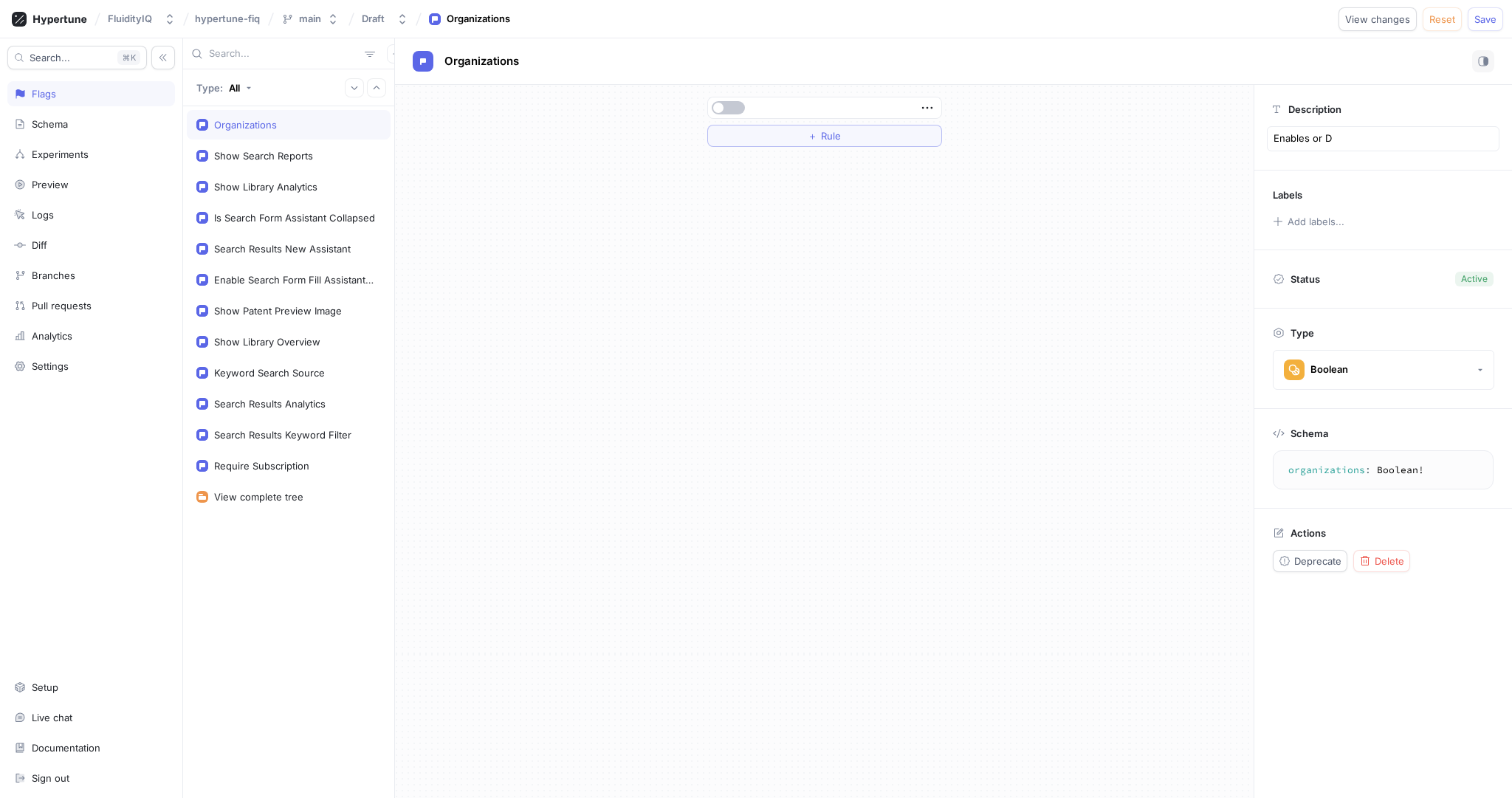
type textarea "Enables or Di"
type textarea "x"
type textarea "Enables or Dis"
type textarea "x"
type textarea "Enables or Disa"
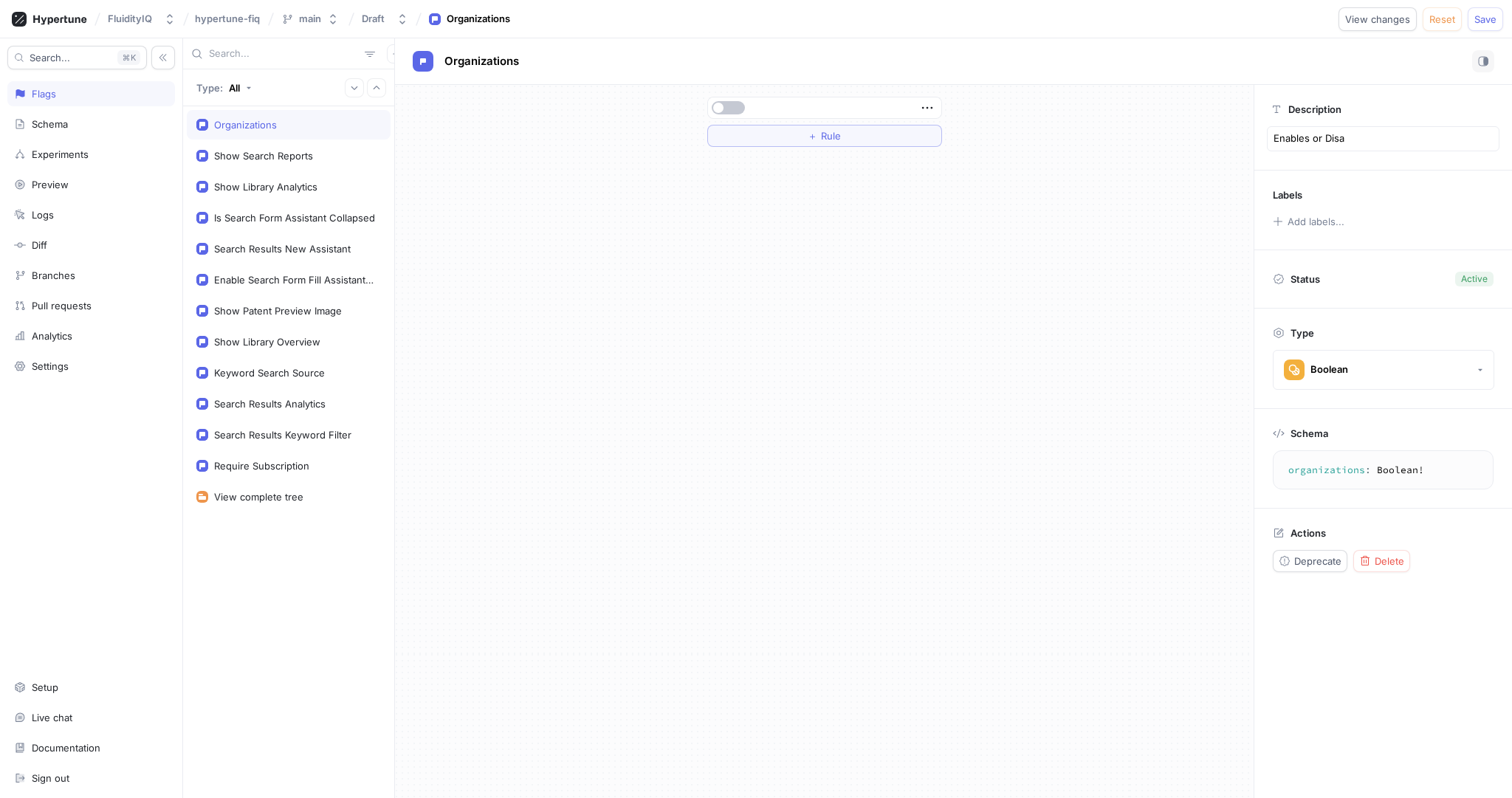
type textarea "x"
type textarea "Enables or Disab"
type textarea "x"
type textarea "Enables or Disabl"
type textarea "x"
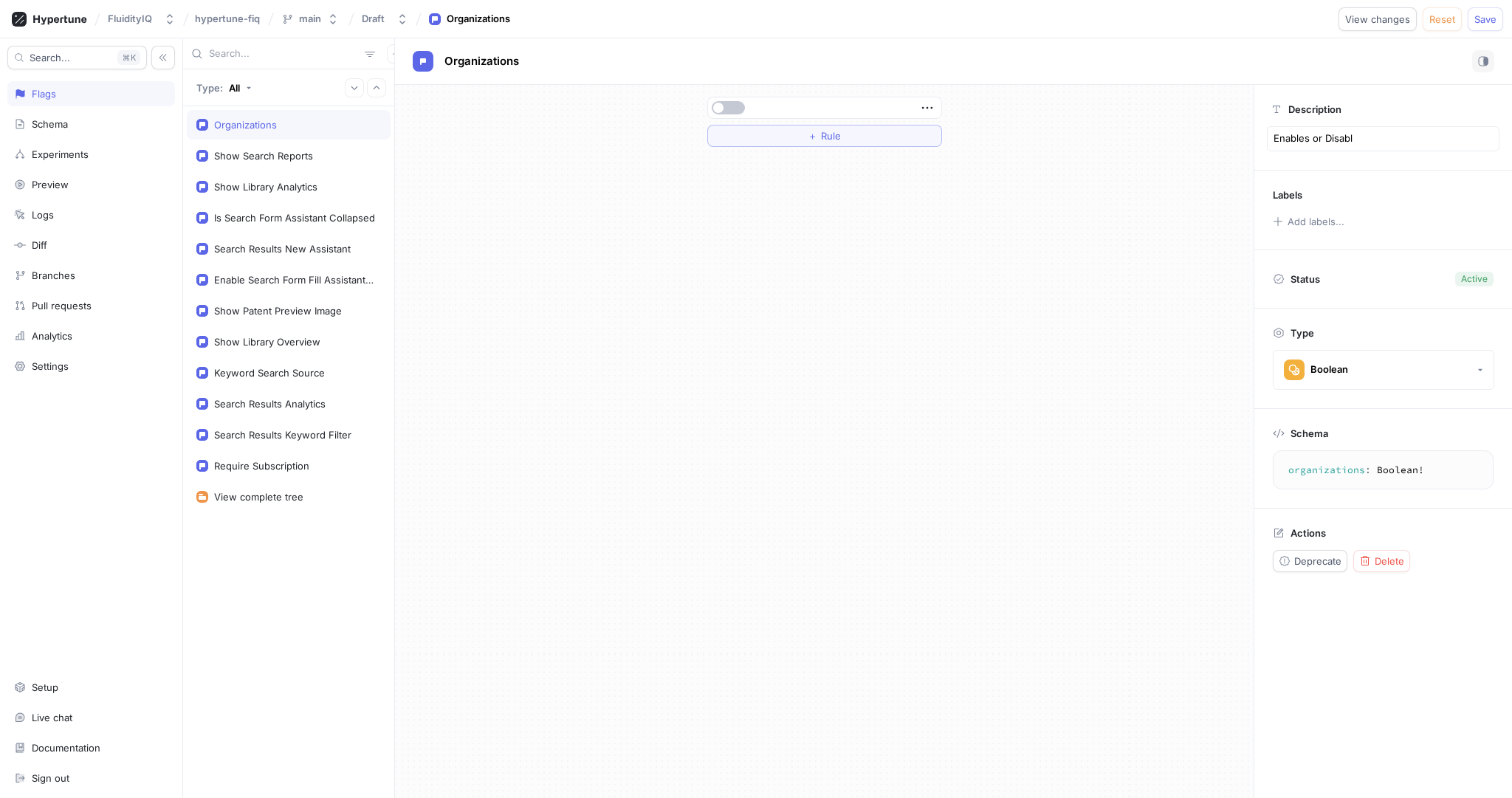
type textarea "Enables or Disable"
type textarea "x"
type textarea "Enables or Disables"
type textarea "x"
type textarea "Enables or Disables"
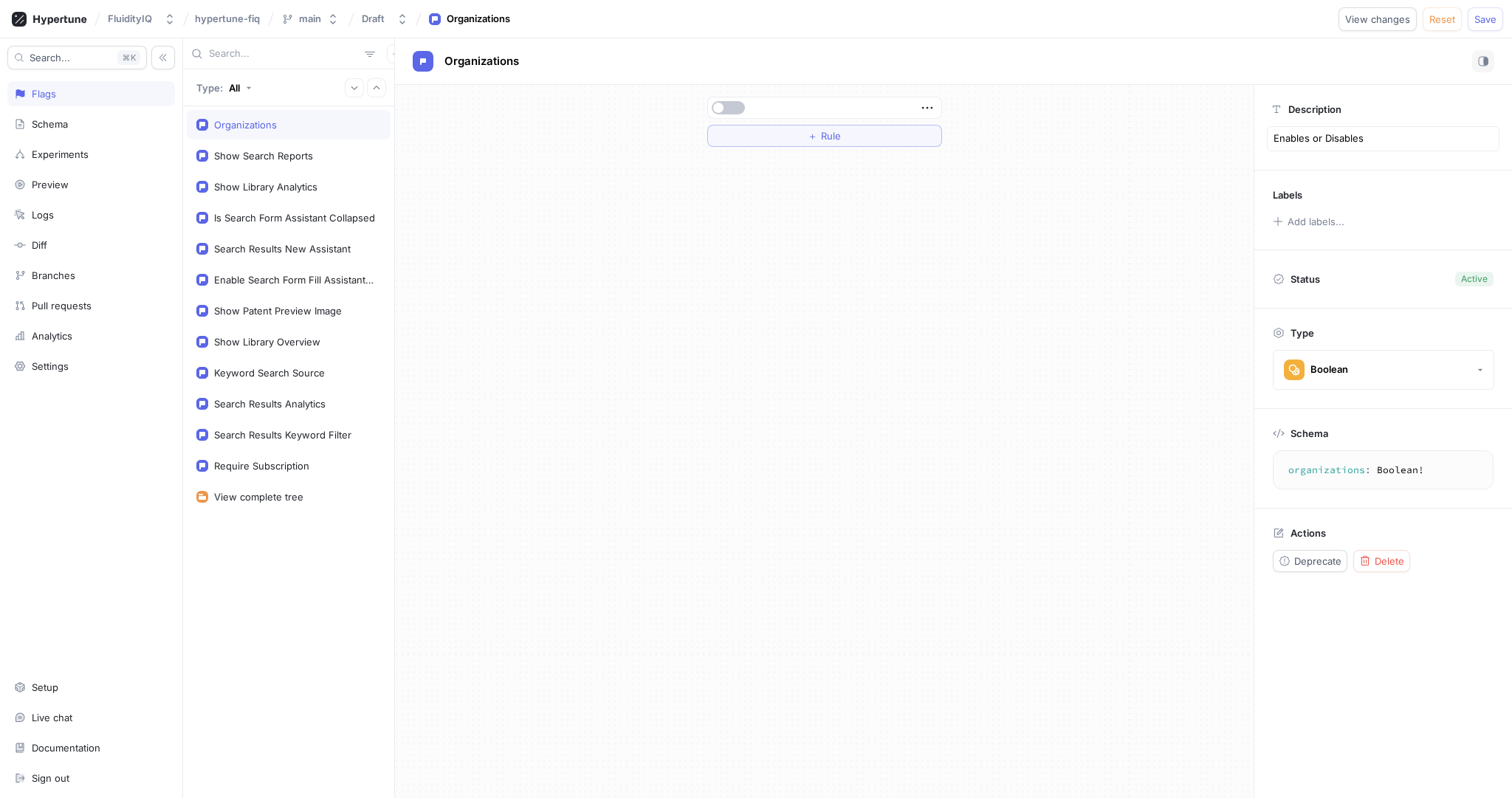
type textarea "x"
type textarea "Enables or Disables h"
type textarea "x"
type textarea "Enables or Disables hi"
type textarea "x"
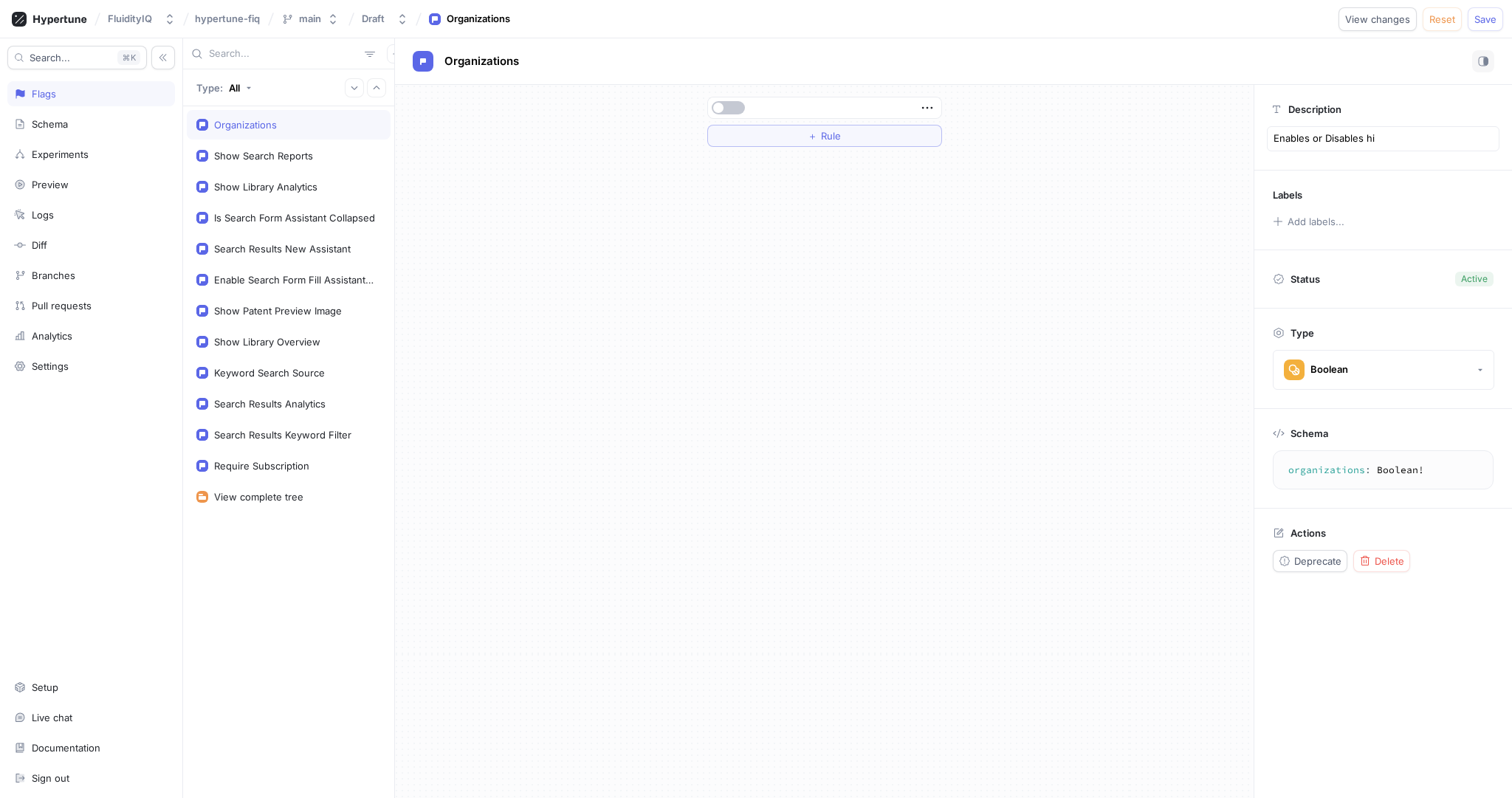
type textarea "Enables or Disables hig"
type textarea "x"
type textarea "Enables or Disables high"
type textarea "x"
type textarea "Enables or Disables high-"
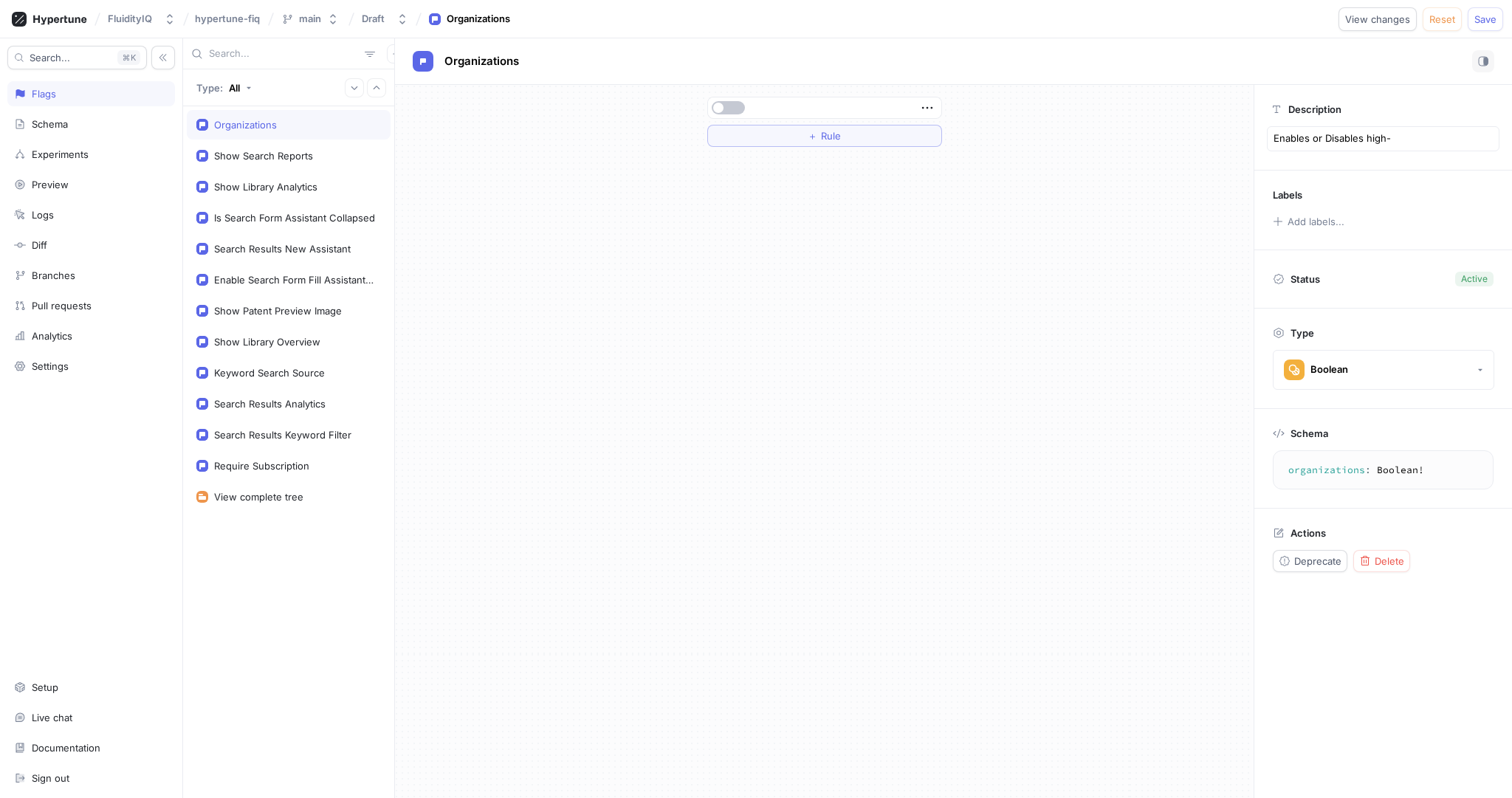
type textarea "x"
type textarea "Enables or Disables high-le"
type textarea "x"
type textarea "Enables or Disables high-lev"
type textarea "x"
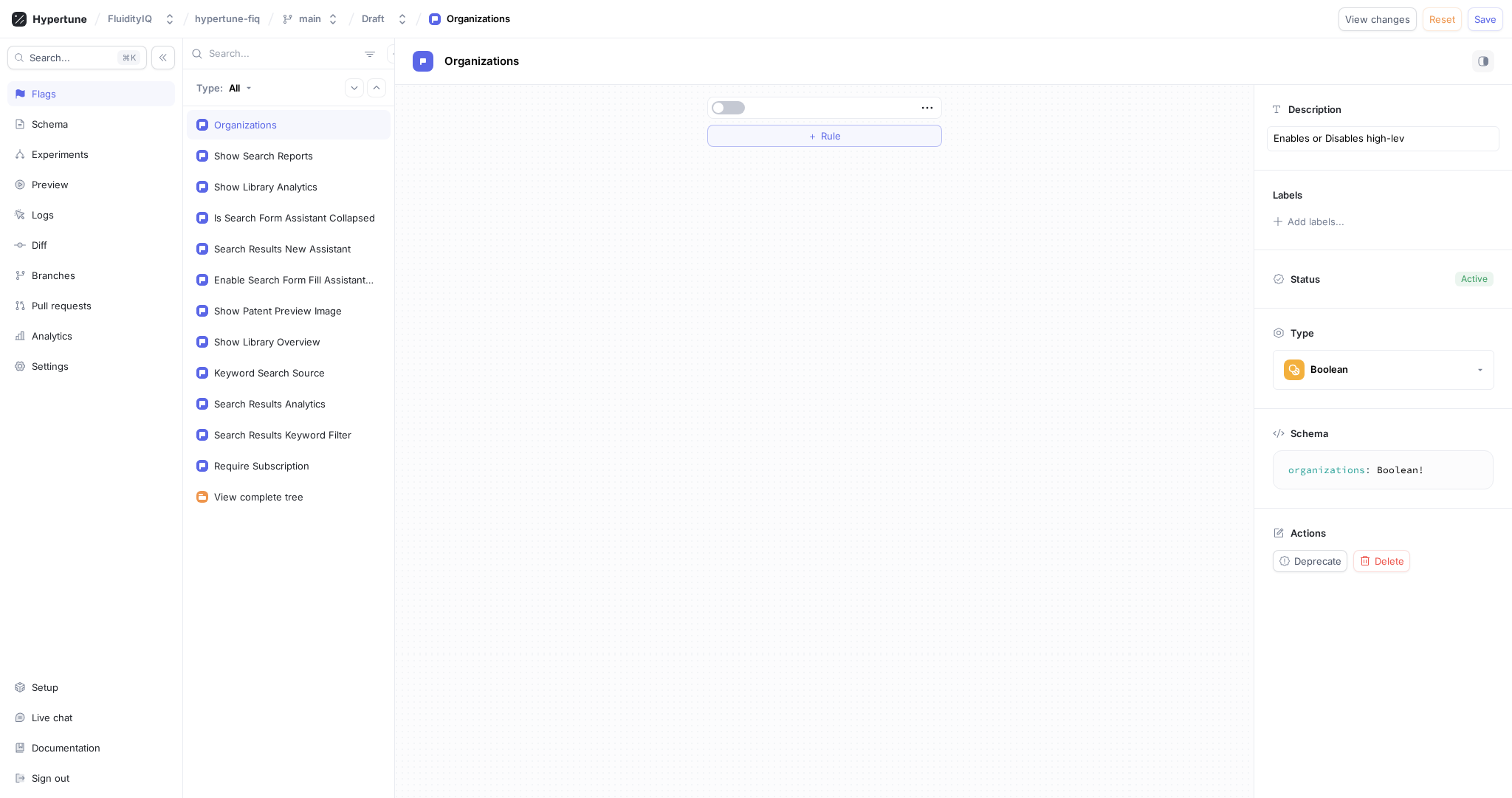
type textarea "Enables or Disables high-leve"
type textarea "x"
type textarea "Enables or Disables high-level"
type textarea "x"
type textarea "Enables or Disables high-level"
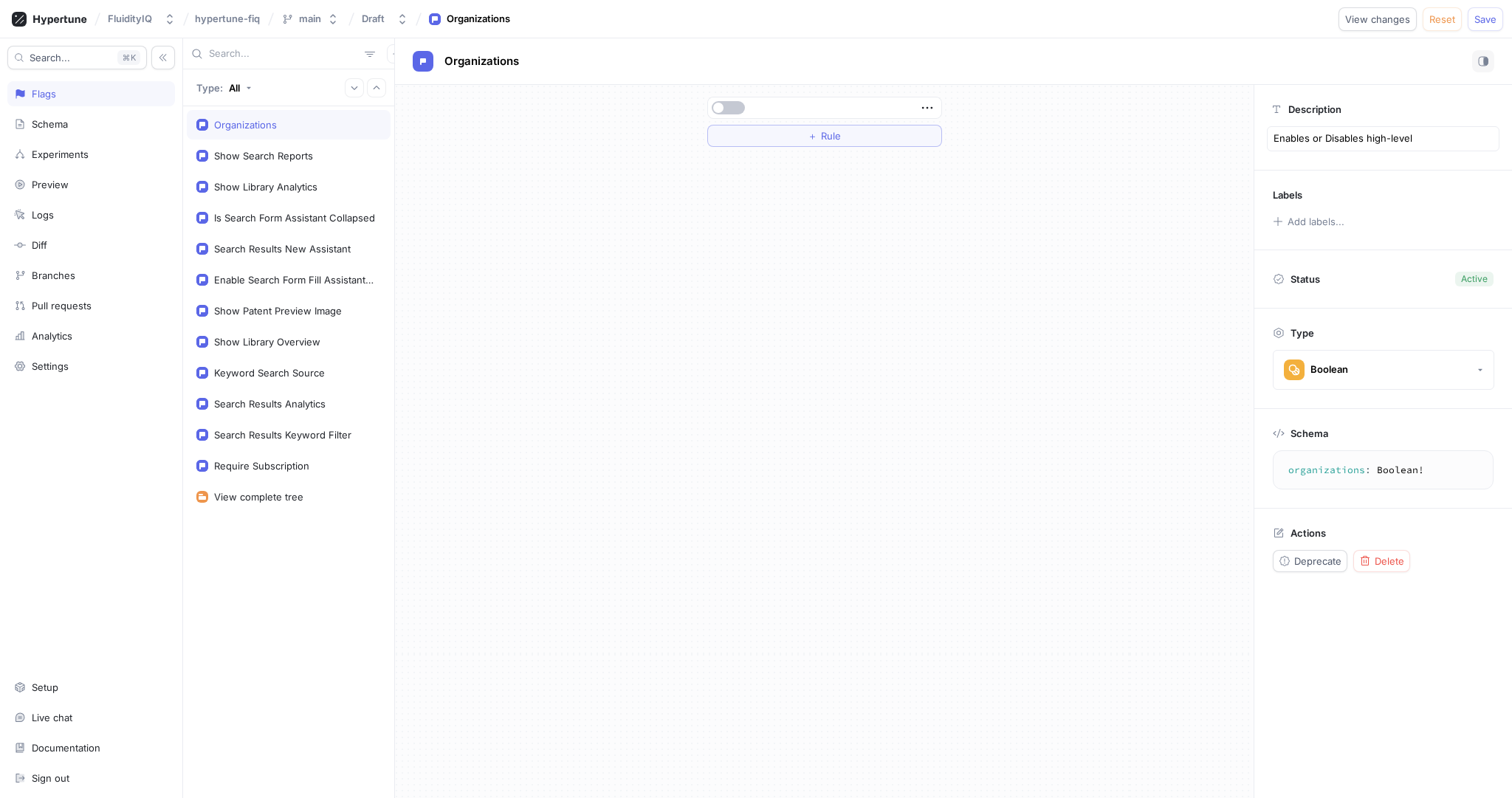
type textarea "x"
type textarea "Enables or Disables high-level O"
type textarea "x"
type textarea "Enables or Disables high-level Or"
type textarea "x"
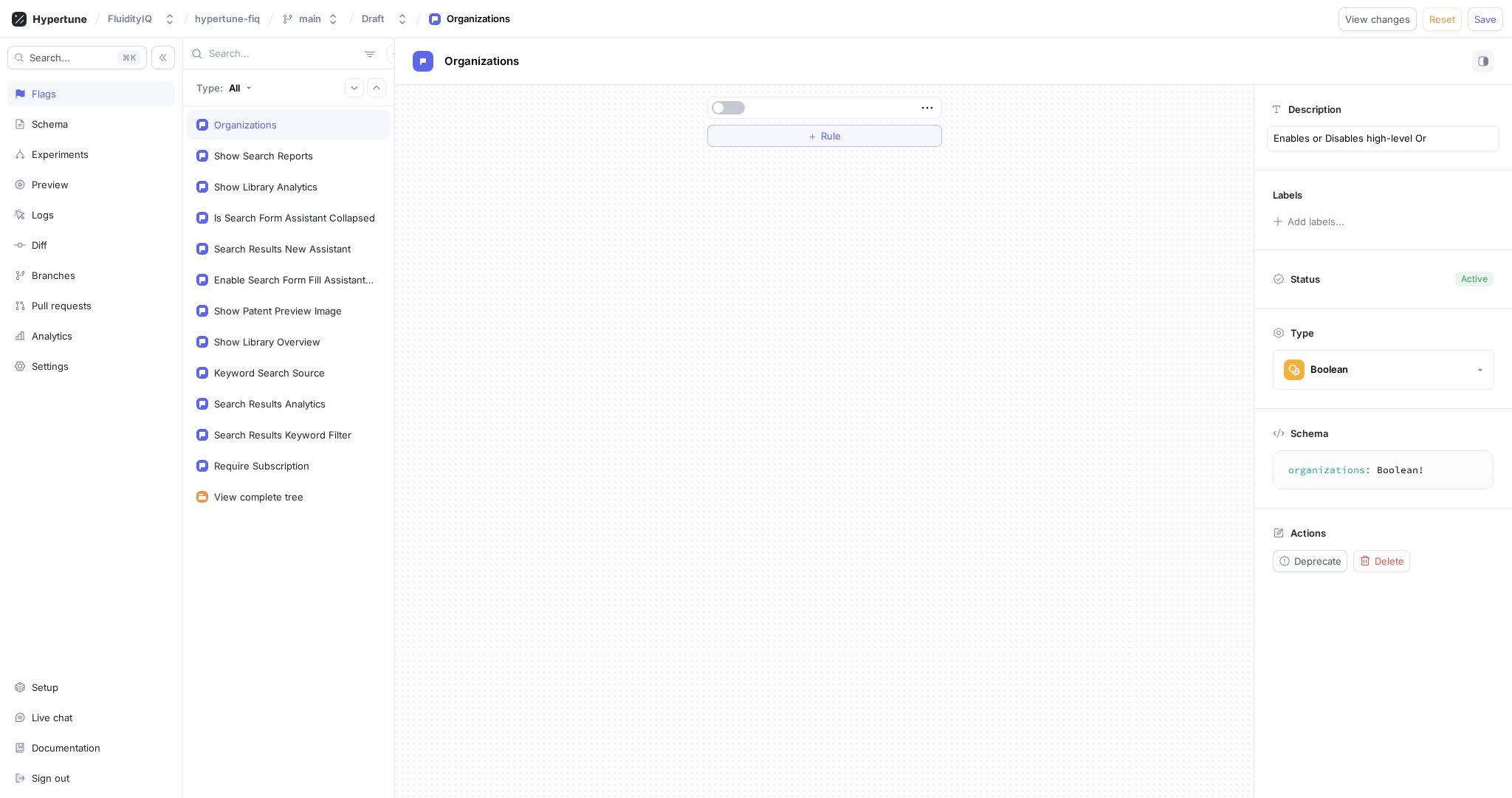
type textarea "Enables or Disables high-level Org"
type textarea "x"
type textarea "Enables or Disables high-level Orga"
type textarea "x"
type textarea "Enables or Disables high-level Organ"
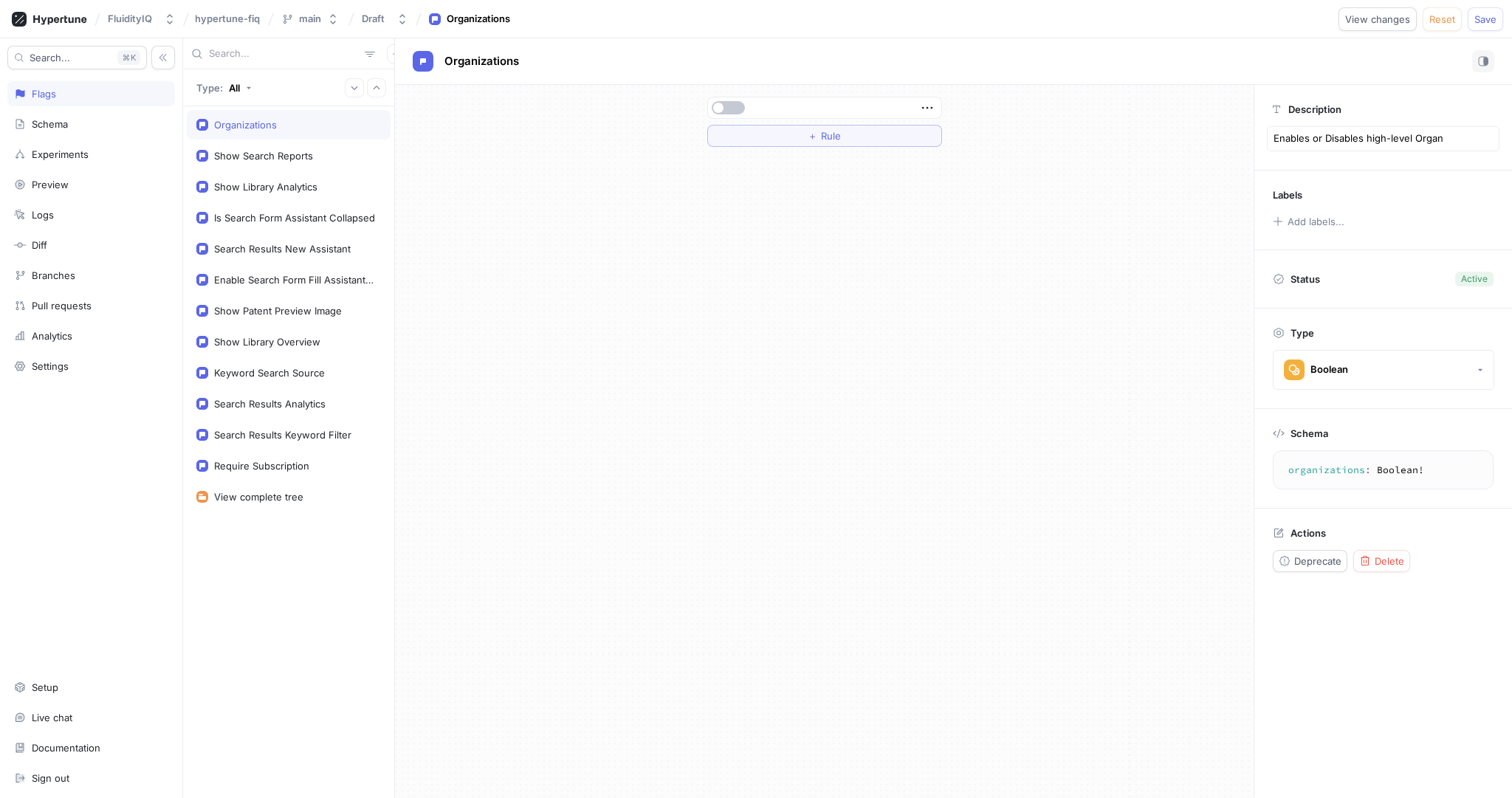
type textarea "x"
type textarea "Enables or Disables high-level Organi"
type textarea "x"
type textarea "Enables or Disables high-level Organiz"
type textarea "x"
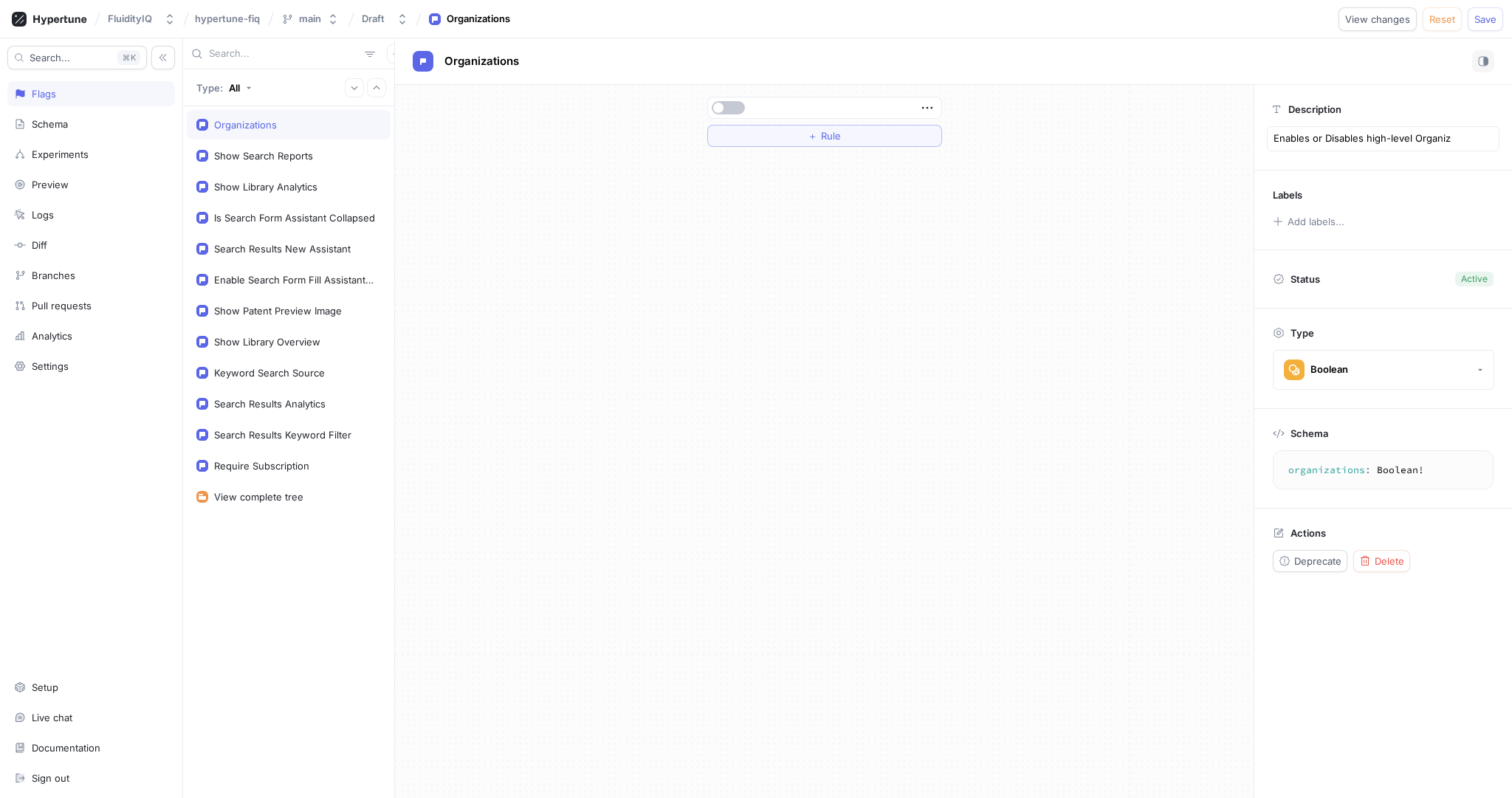
type textarea "Enables or Disables high-level Organiza"
type textarea "x"
type textarea "Enables or Disables high-level Organizat"
type textarea "x"
type textarea "Enables or Disables high-level Organizati"
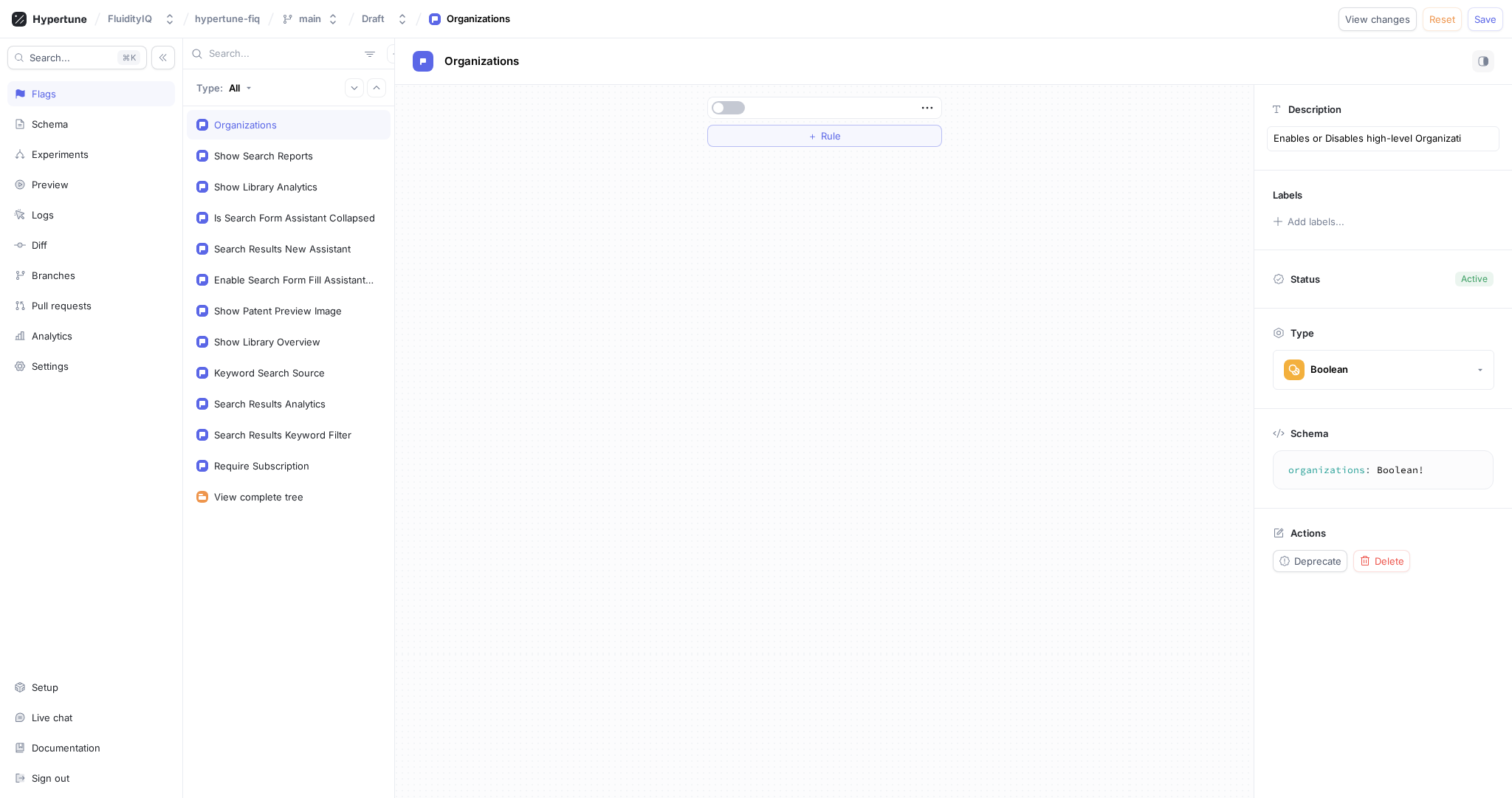
type textarea "x"
type textarea "Enables or Disables high-level Organizatio"
type textarea "x"
type textarea "Enables or Disables high-level Organization"
type textarea "x"
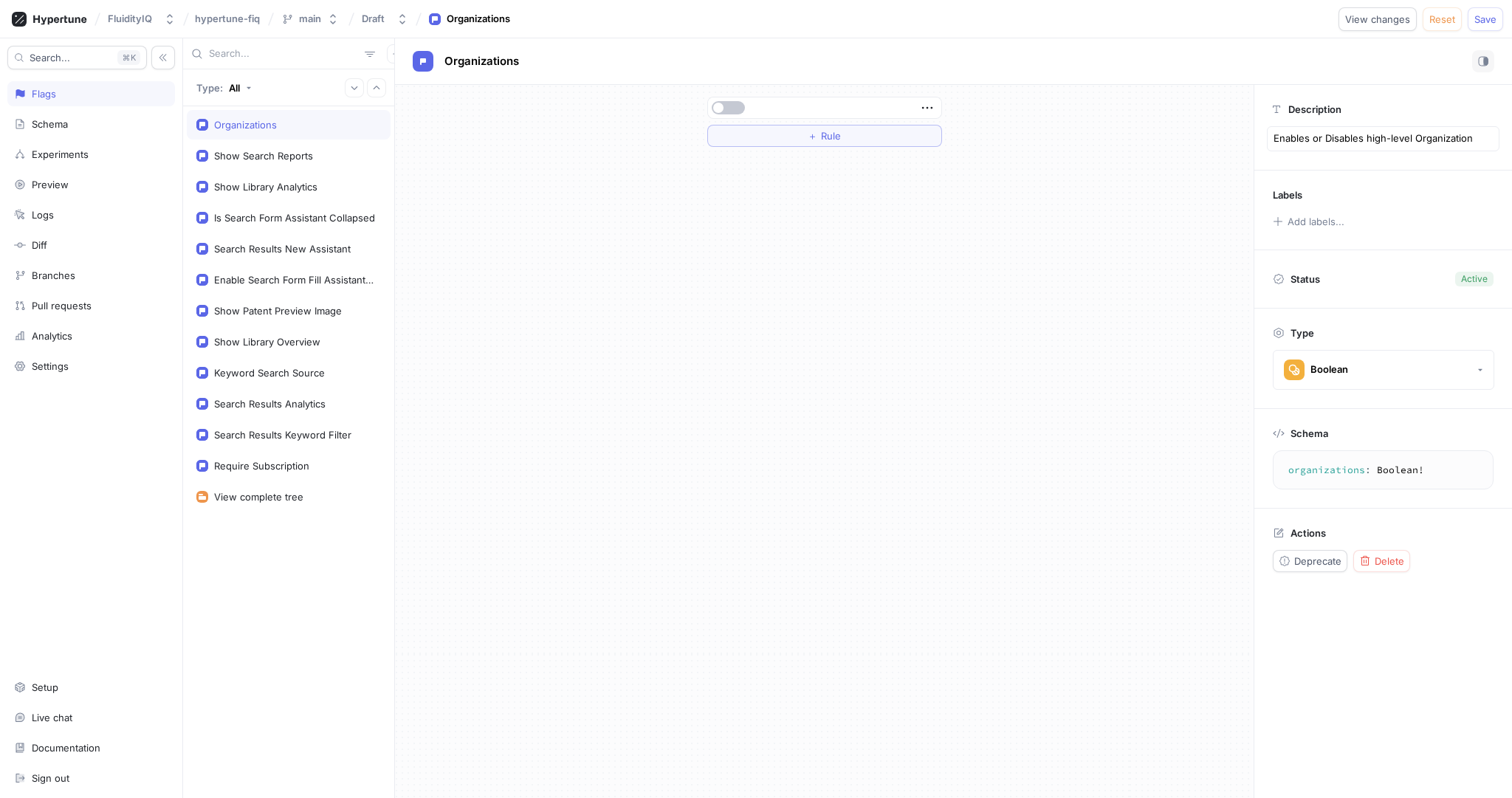
type textarea "Enables or Disables high-level Organization"
type textarea "x"
type textarea "Enables or Disables high-level Organization s"
type textarea "x"
type textarea "Enables or Disables high-level Organization"
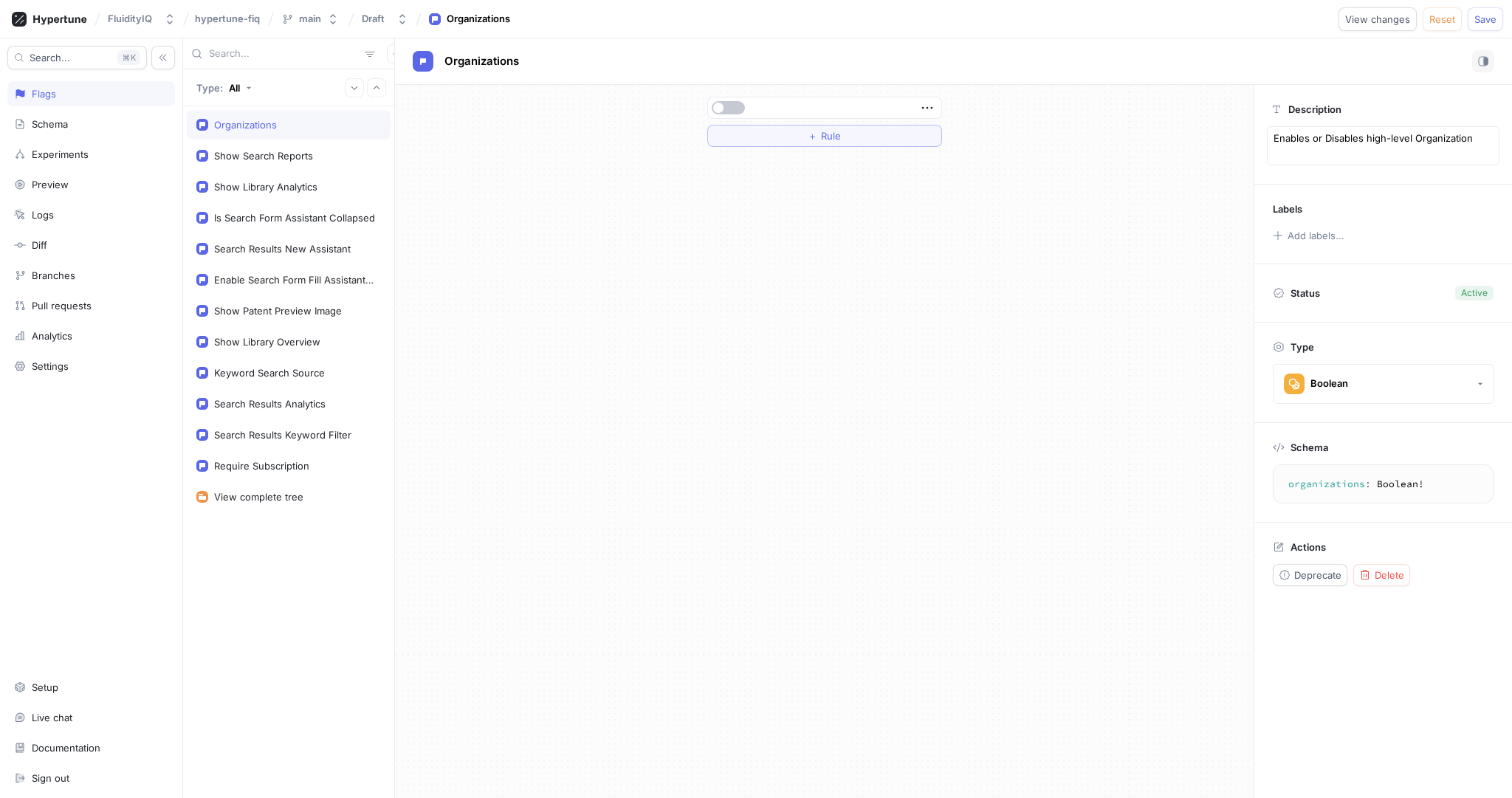
type textarea "x"
type textarea "Enables or Disables high-level Organization"
type textarea "x"
click at [904, 132] on button "＋ Rule" at bounding box center [824, 136] width 234 height 22
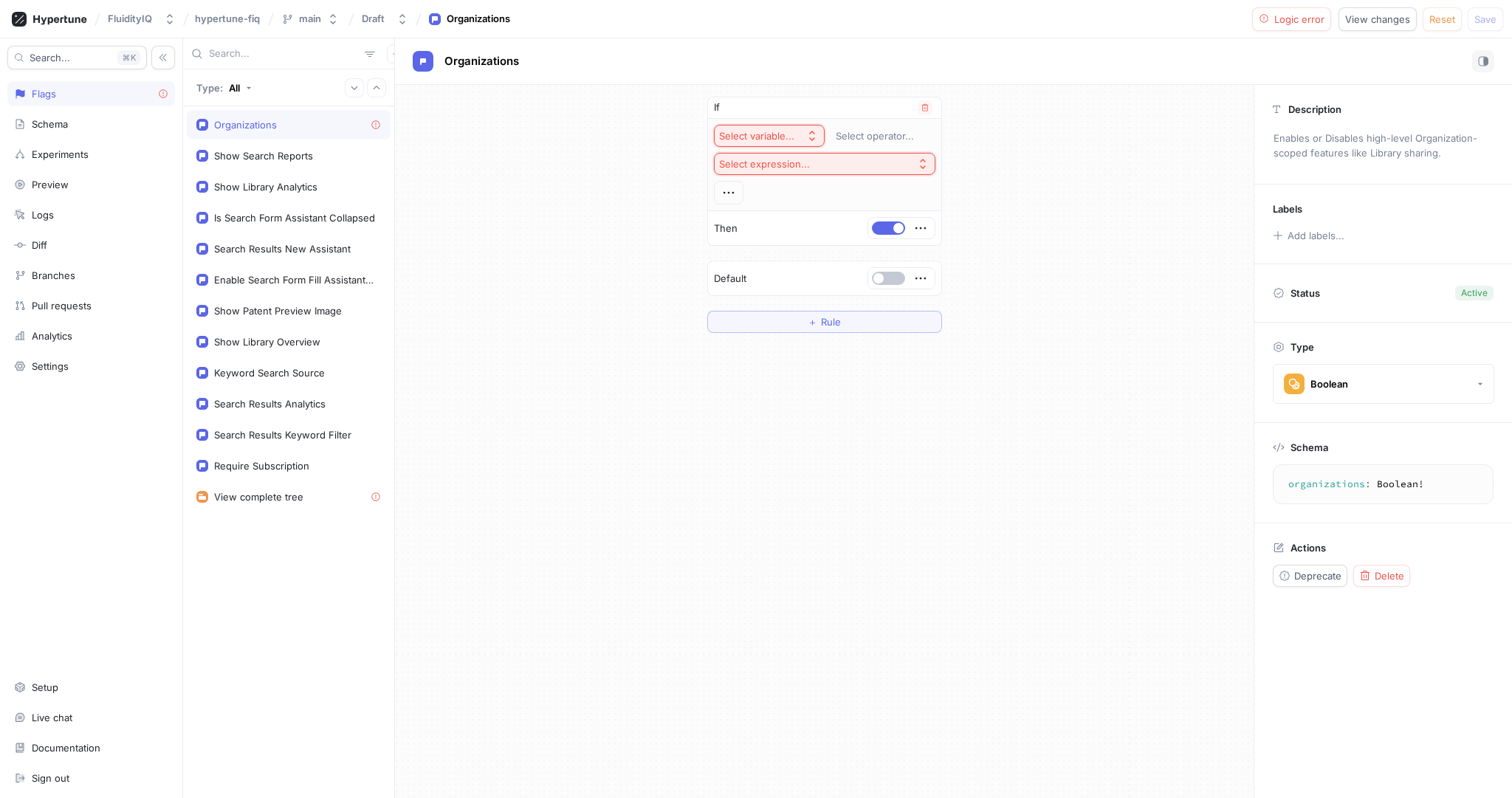
click at [814, 135] on icon "button" at bounding box center [812, 136] width 12 height 12
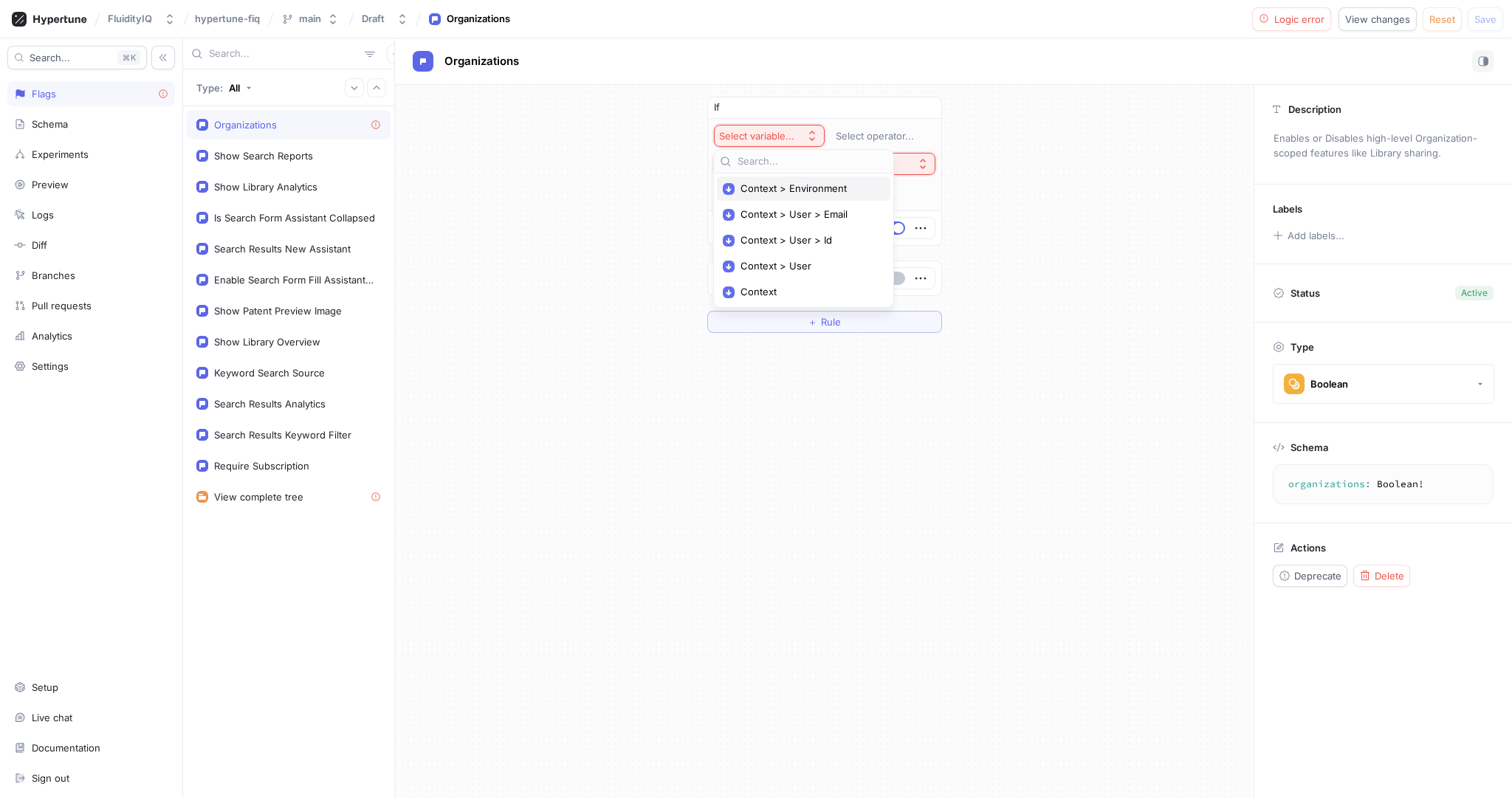
click at [827, 189] on span "Context > Environment" at bounding box center [809, 188] width 137 height 13
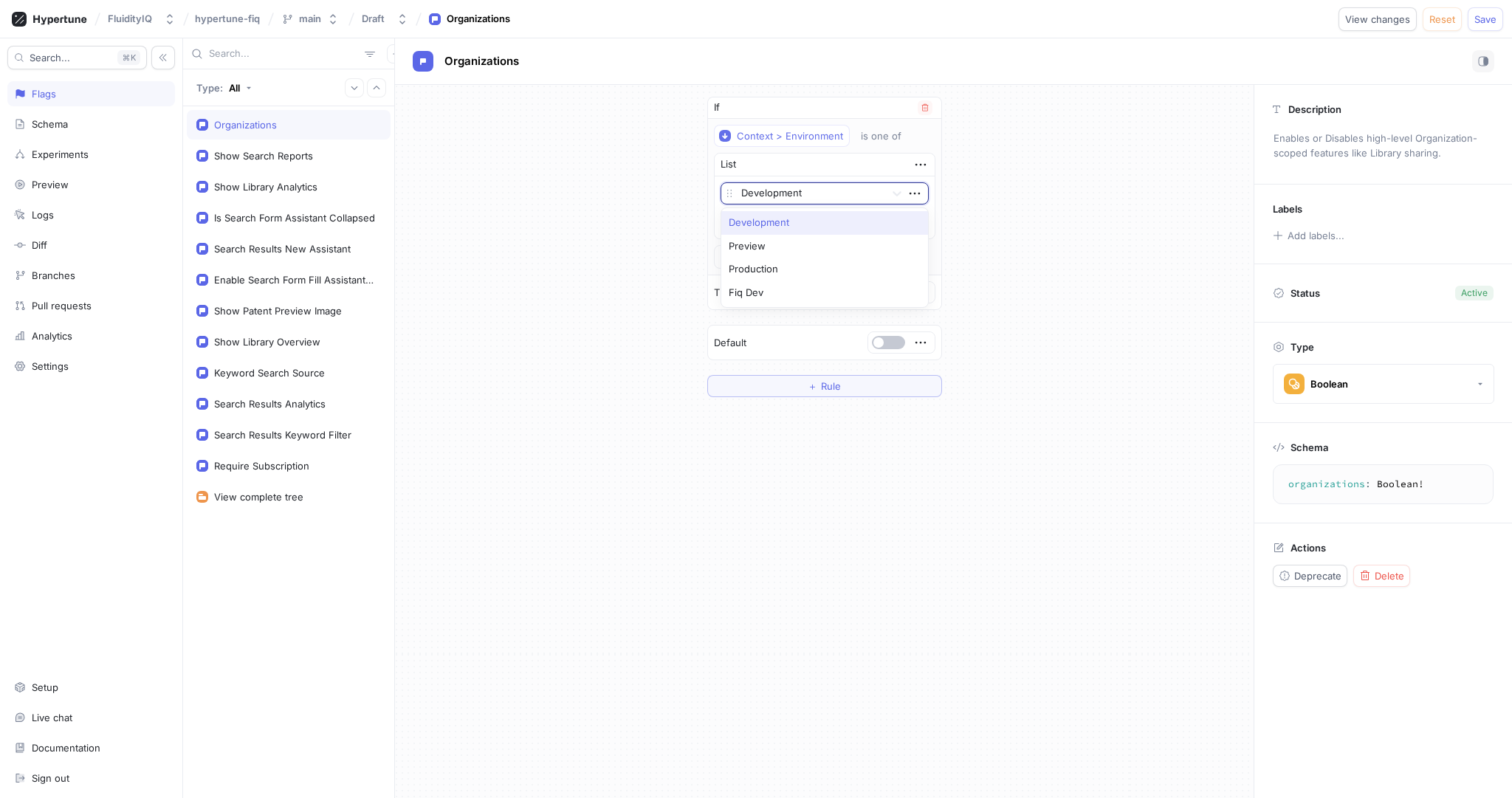
click at [863, 189] on div at bounding box center [810, 194] width 138 height 18
click at [1084, 232] on div "If Context > Environment is one of List Development To pick up a draggable item…" at bounding box center [824, 247] width 859 height 324
click at [1485, 21] on span "Save" at bounding box center [1485, 19] width 22 height 9
